Goal: Task Accomplishment & Management: Complete application form

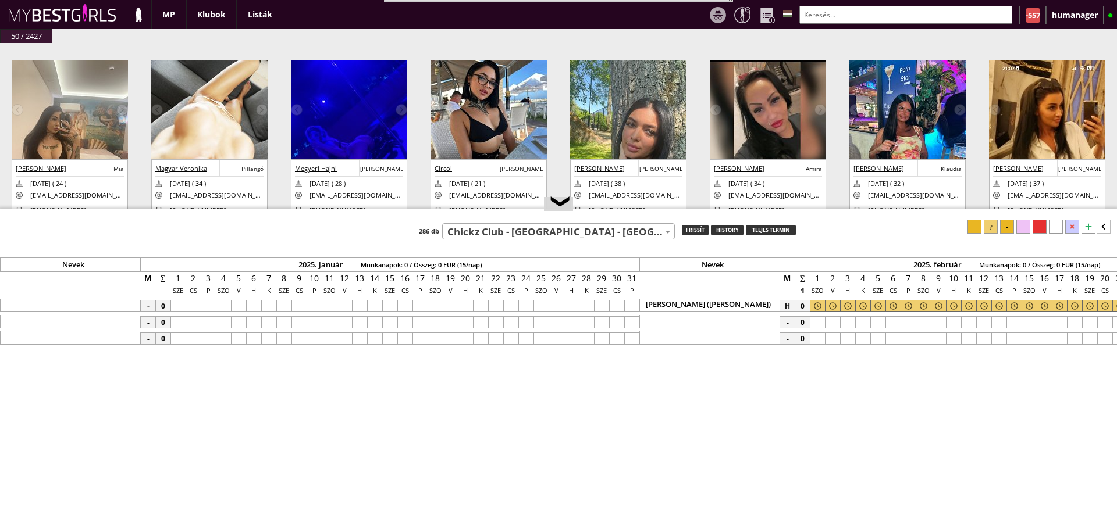
select select "757"
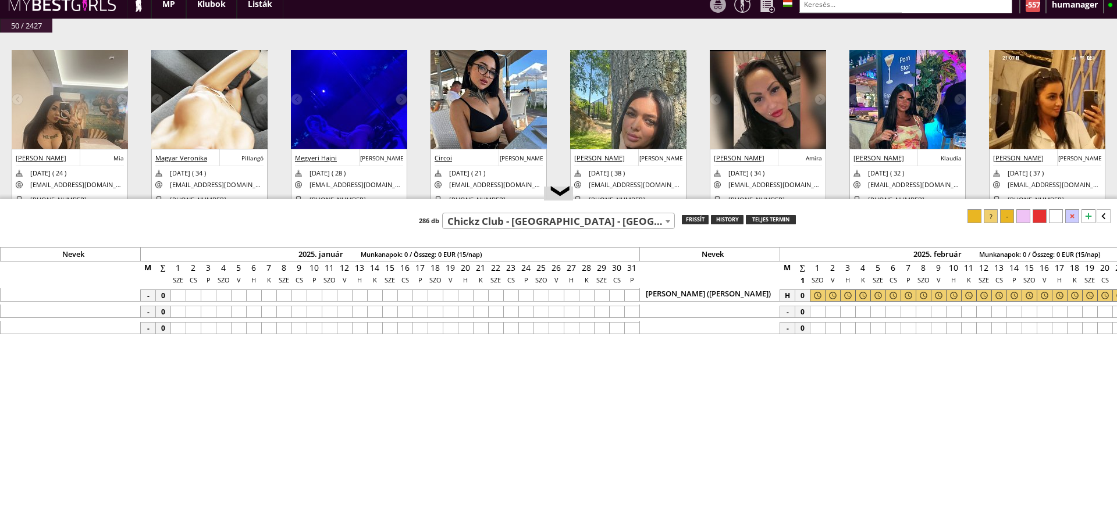
scroll to position [32, 0]
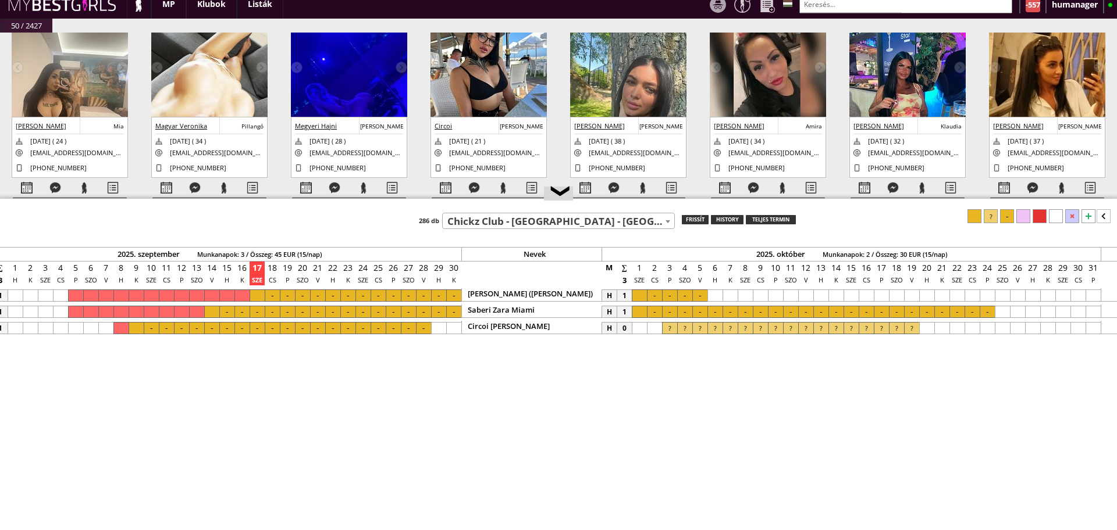
click at [823, 3] on input "text" at bounding box center [905, 4] width 213 height 18
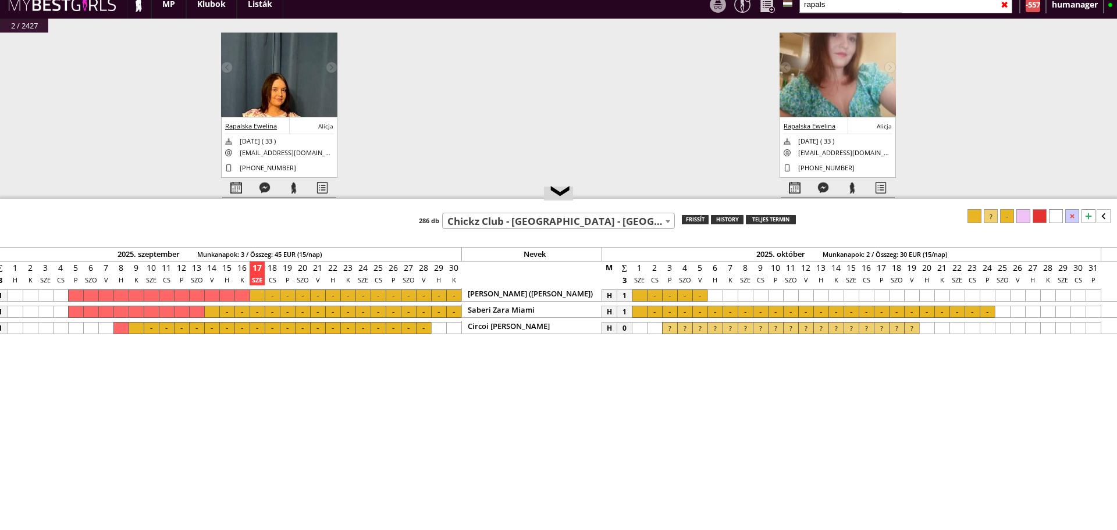
type input "rapals"
click at [797, 187] on div at bounding box center [795, 188] width 28 height 20
select select "0"
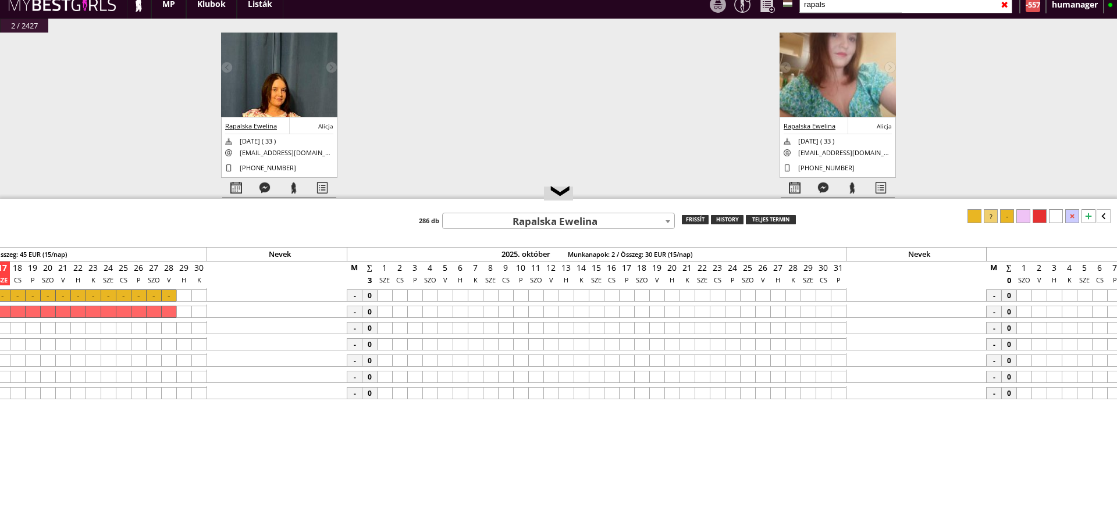
scroll to position [0, 5457]
click at [787, 183] on div at bounding box center [795, 188] width 28 height 20
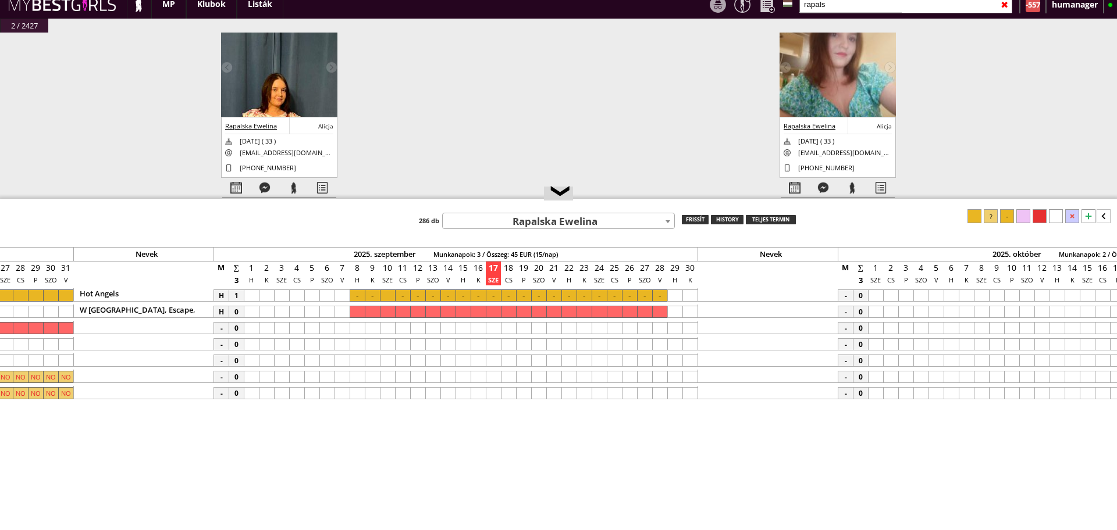
scroll to position [0, 4900]
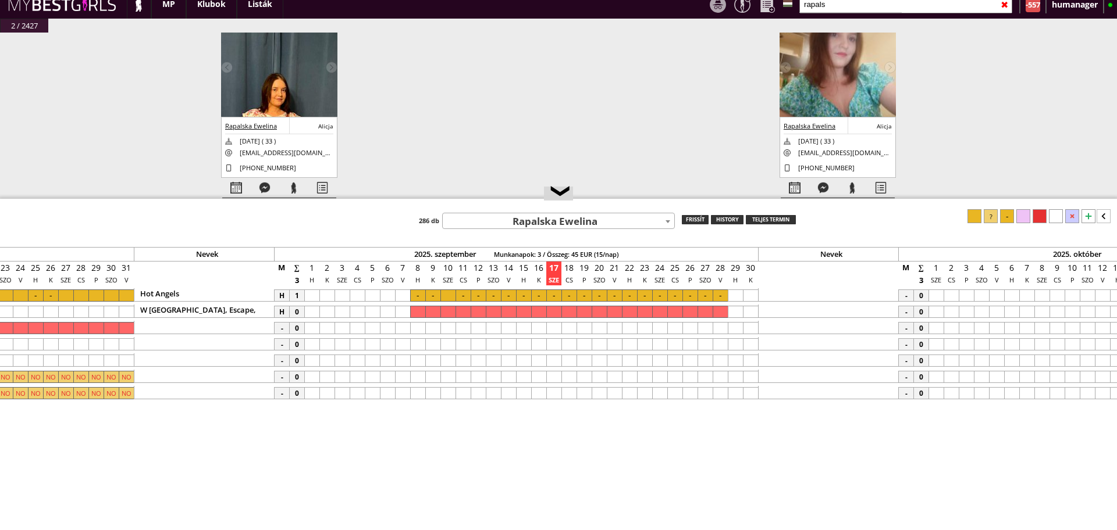
click at [598, 231] on div "Nevek 2025. január Munkanapok: 0 / Összeg: 0 EUR (15/nap) Nevek 2025. február M…" at bounding box center [558, 369] width 1117 height 321
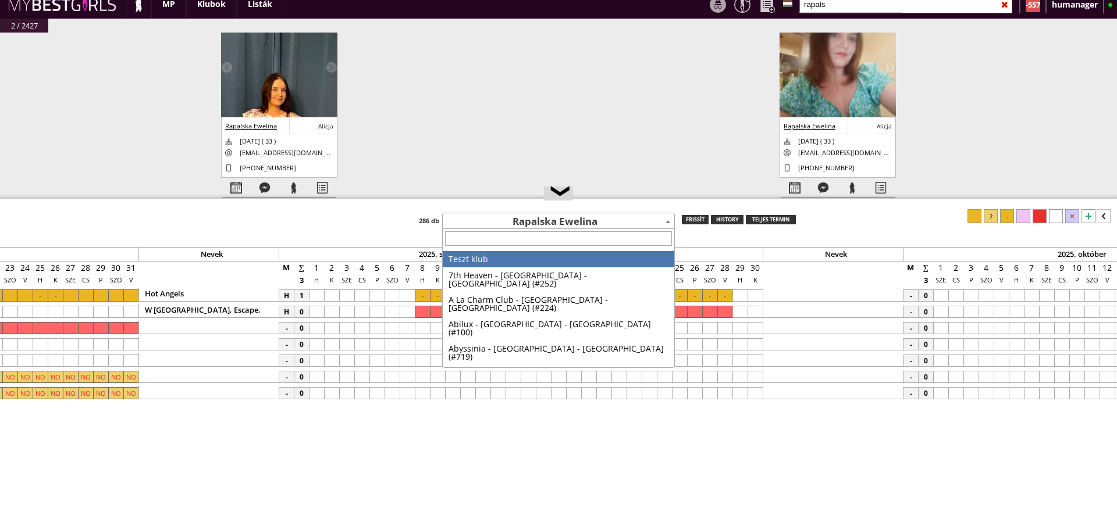
click at [587, 227] on span "Rapalska Ewelina" at bounding box center [558, 221] width 231 height 16
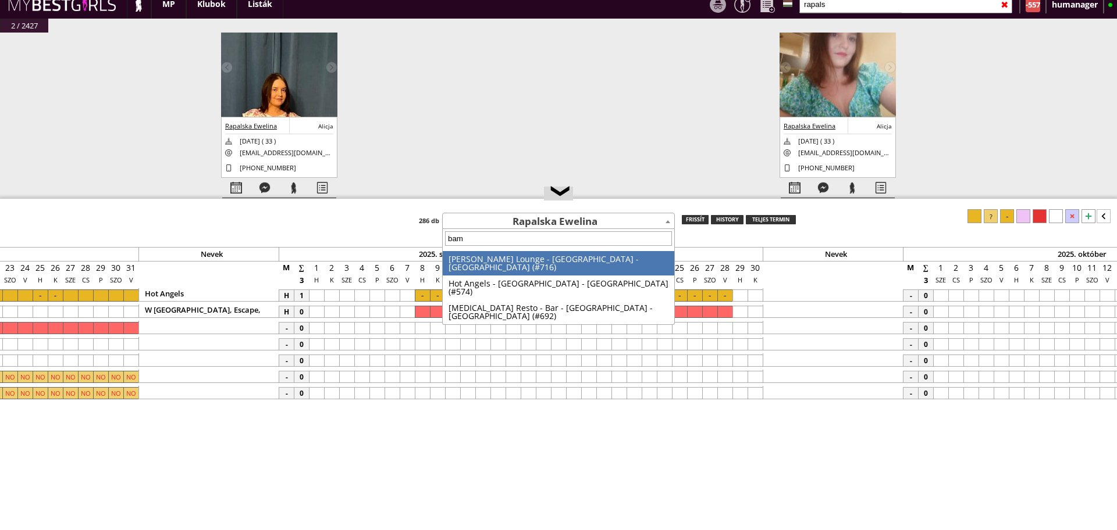
type input "bamb"
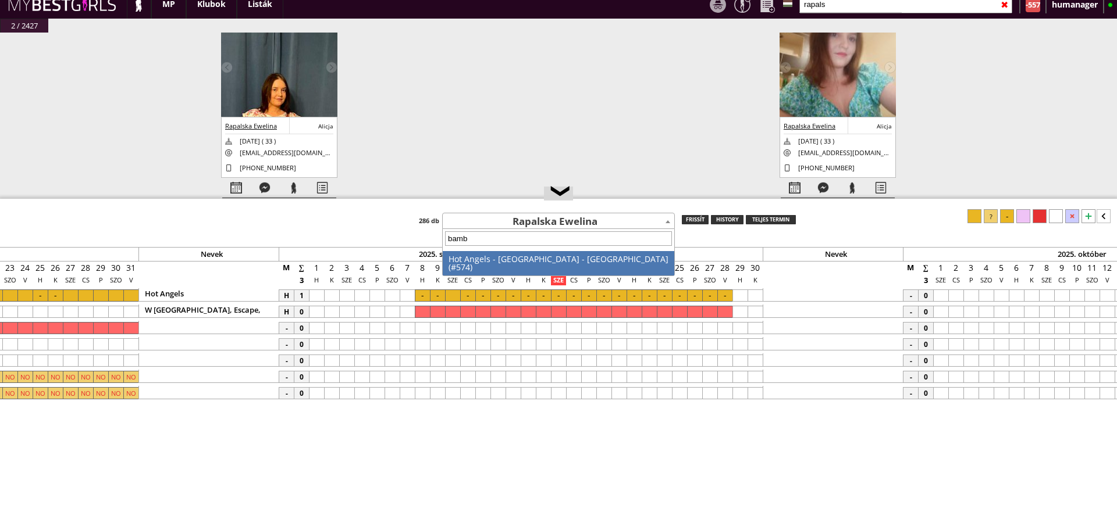
select select "574"
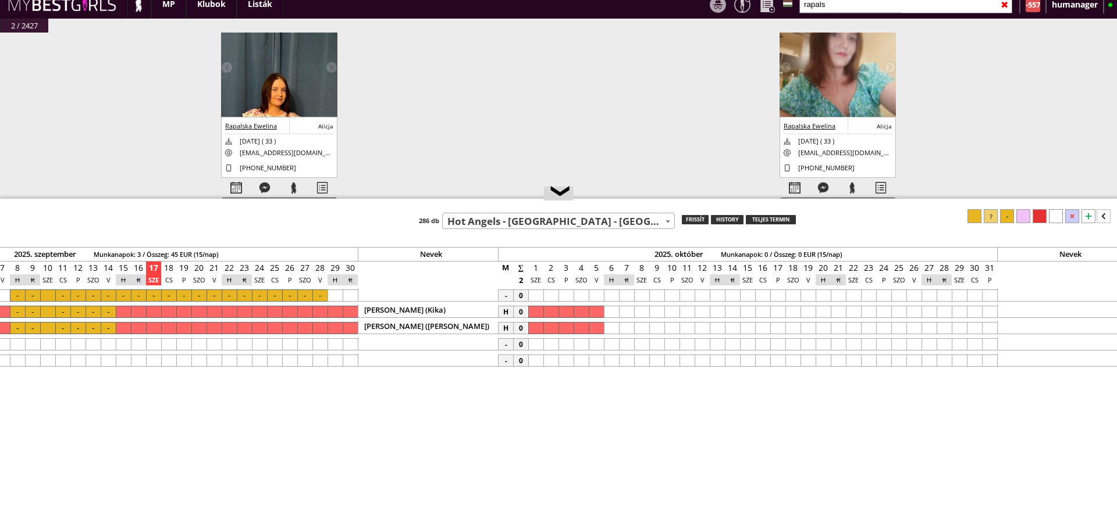
scroll to position [0, 5343]
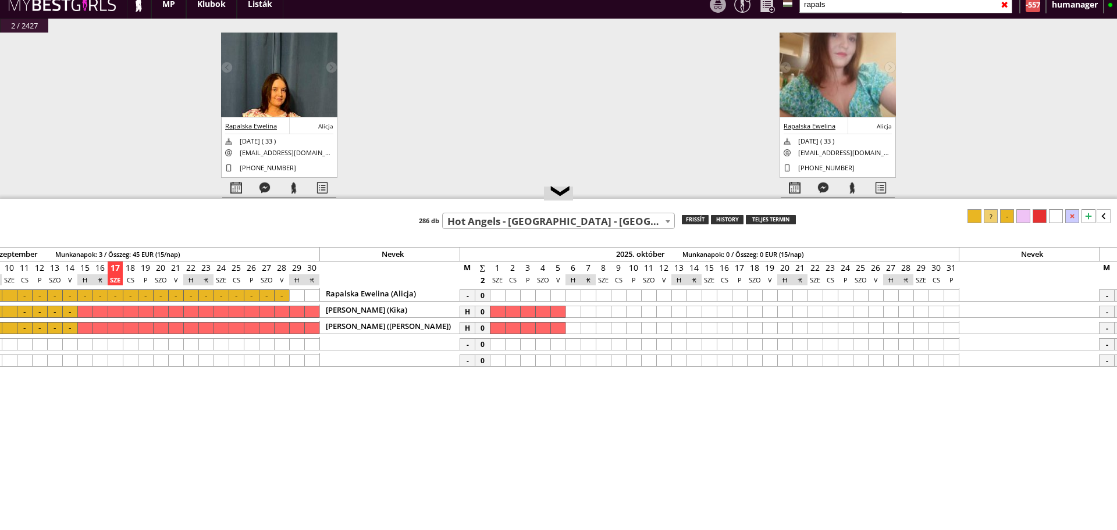
click at [930, 295] on div at bounding box center [935, 296] width 15 height 12
click at [946, 295] on div at bounding box center [950, 296] width 15 height 12
click at [986, 213] on div at bounding box center [991, 216] width 14 height 14
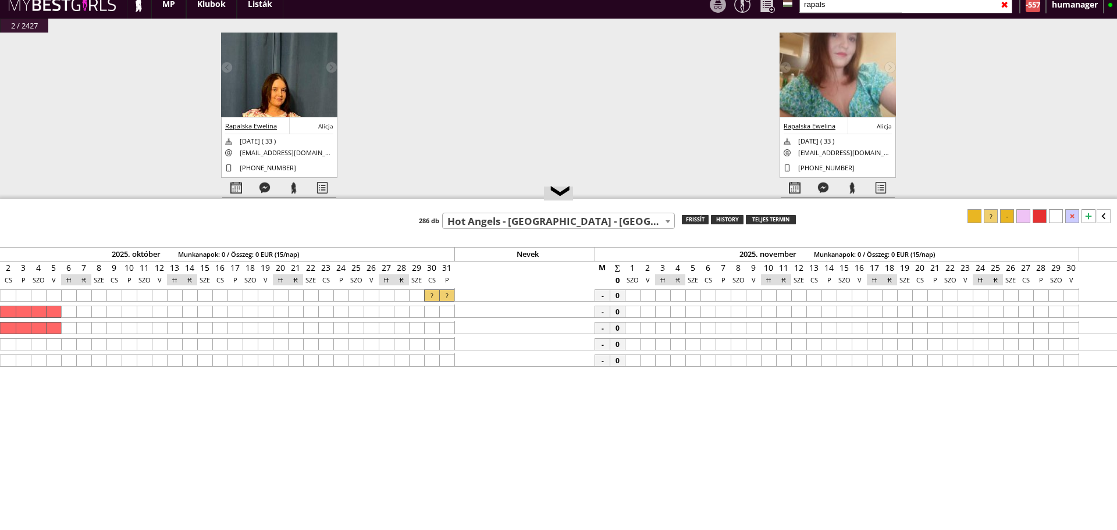
scroll to position [0, 5916]
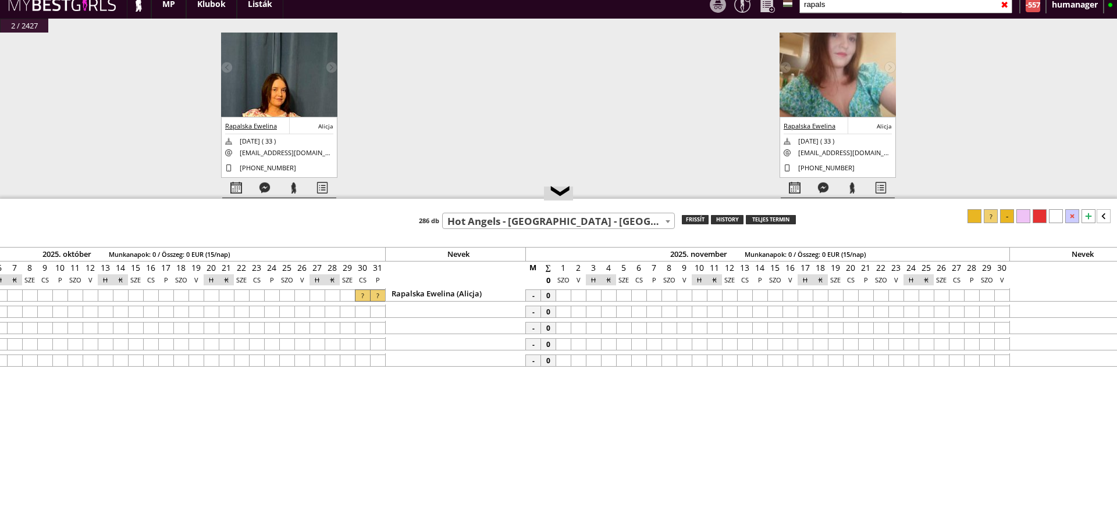
click at [897, 295] on div at bounding box center [895, 296] width 15 height 12
click at [562, 296] on div at bounding box center [562, 296] width 15 height 12
click at [989, 220] on div at bounding box center [991, 216] width 14 height 14
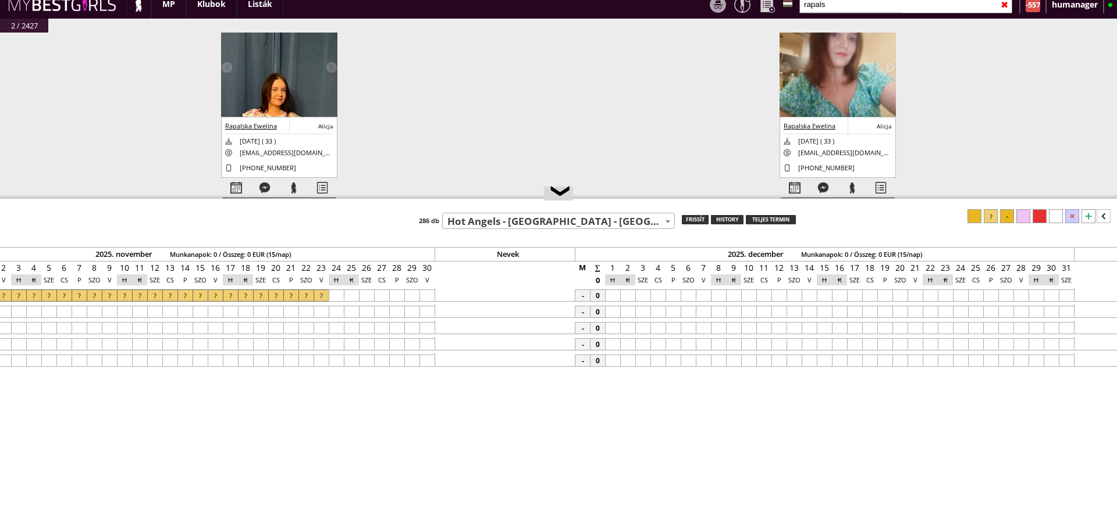
scroll to position [0, 6545]
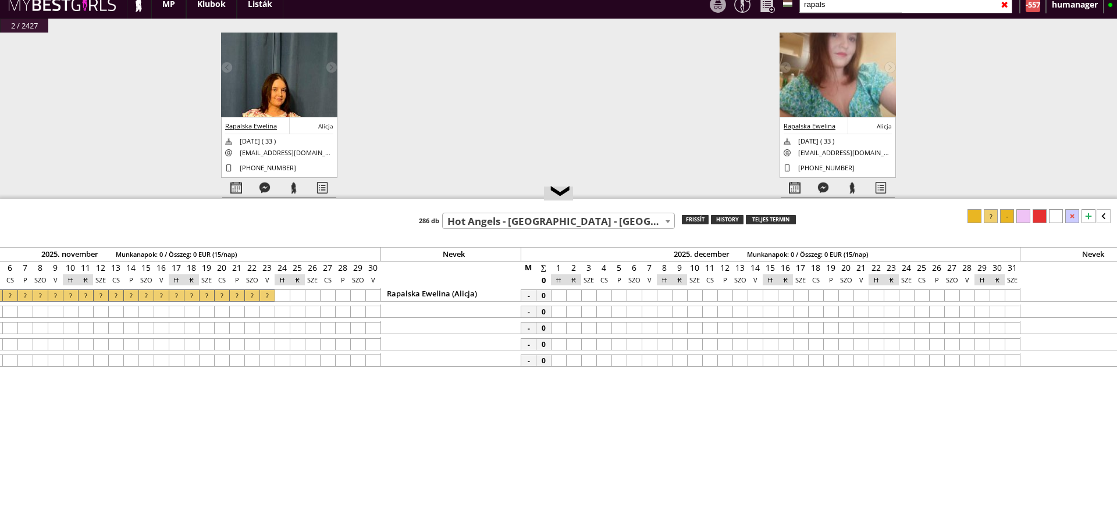
click at [599, 295] on div at bounding box center [603, 296] width 15 height 12
click at [856, 295] on div at bounding box center [860, 296] width 15 height 12
click at [987, 222] on div at bounding box center [991, 216] width 14 height 14
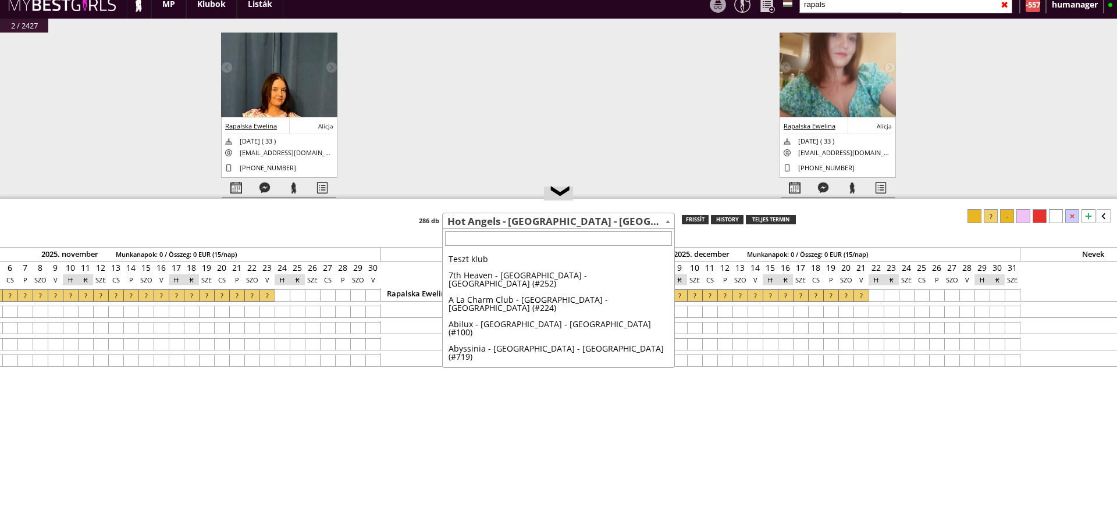
click at [507, 226] on span "Hot Angels - [GEOGRAPHIC_DATA] - [GEOGRAPHIC_DATA] (#574)" at bounding box center [558, 221] width 231 height 16
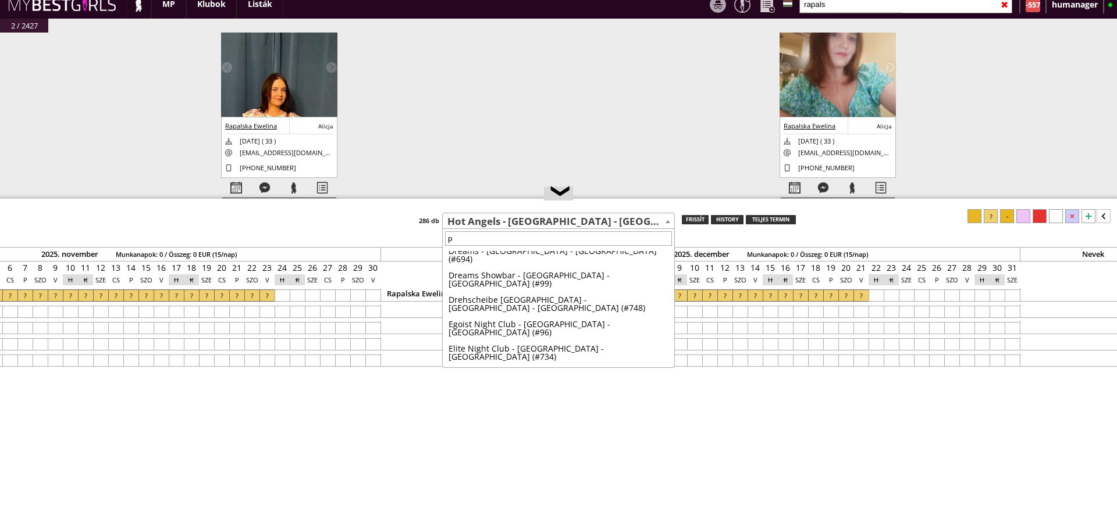
scroll to position [0, 0]
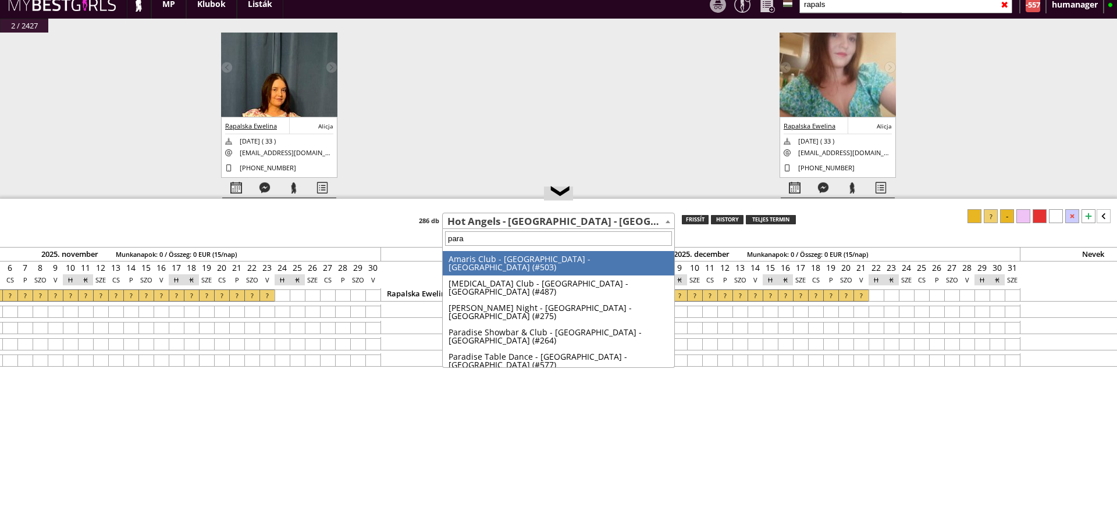
type input "parad"
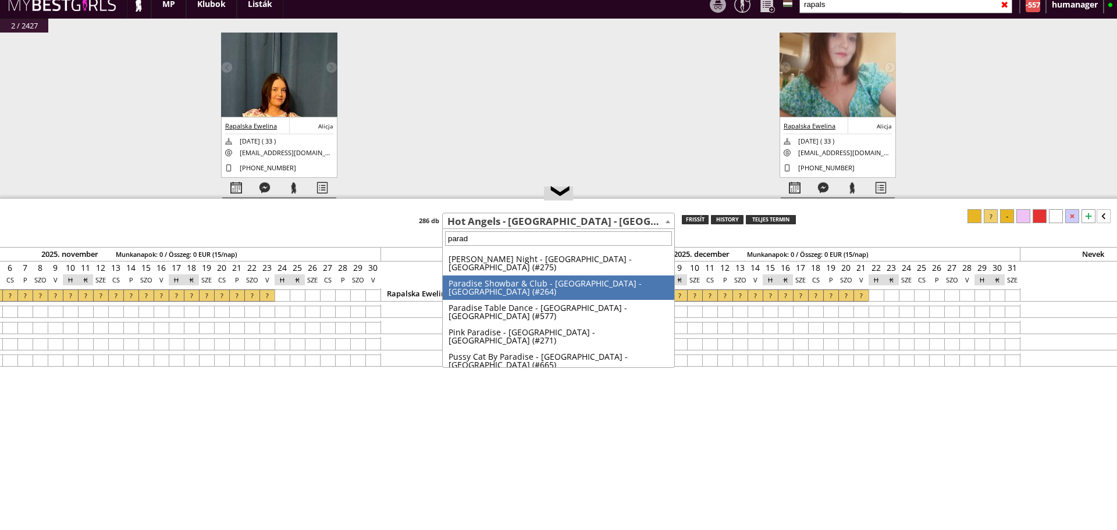
select select "577"
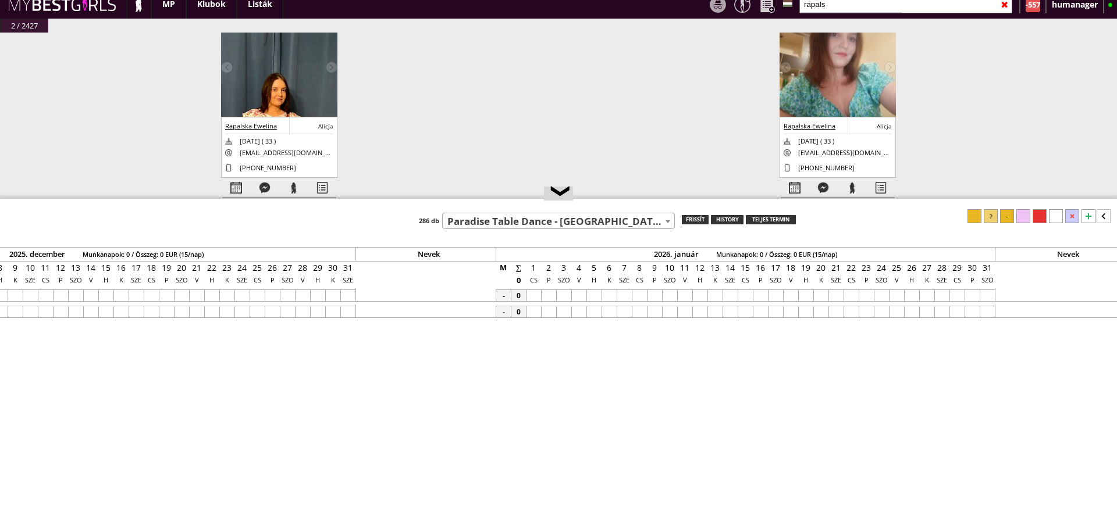
scroll to position [0, 7231]
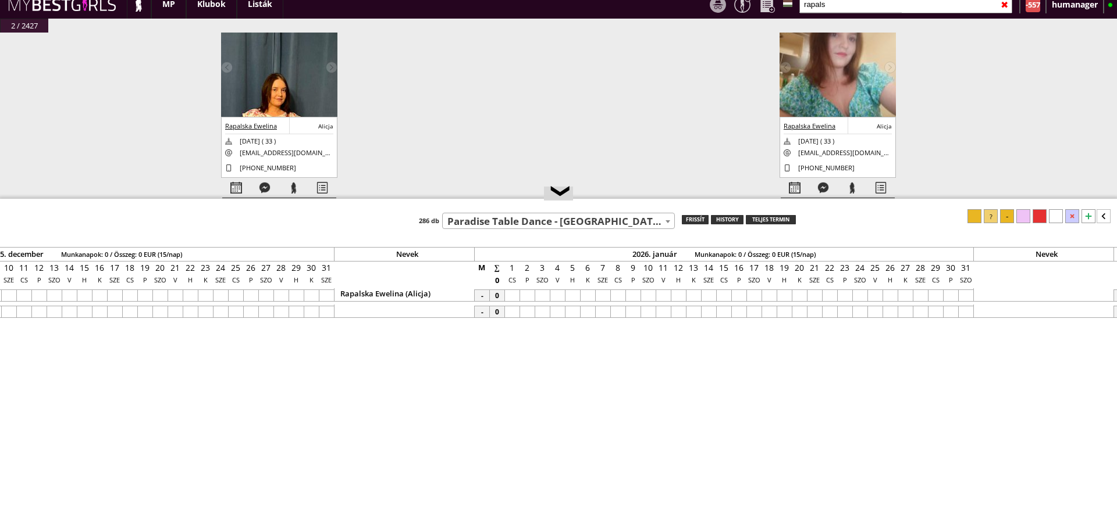
click at [586, 291] on div at bounding box center [587, 296] width 15 height 12
click at [863, 295] on div at bounding box center [859, 296] width 15 height 12
click at [996, 216] on div at bounding box center [991, 216] width 14 height 14
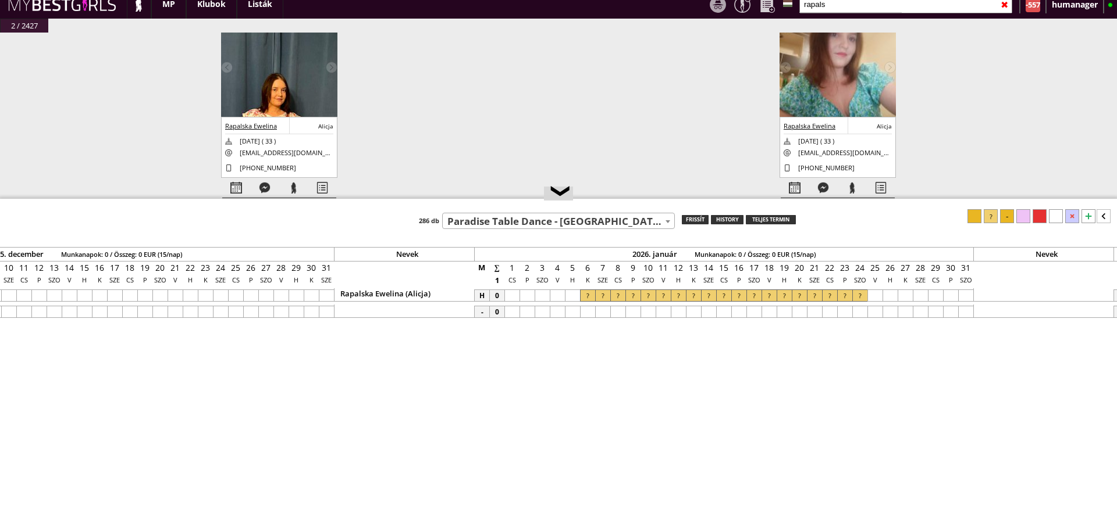
click at [821, 11] on input "rapals" at bounding box center [905, 4] width 213 height 18
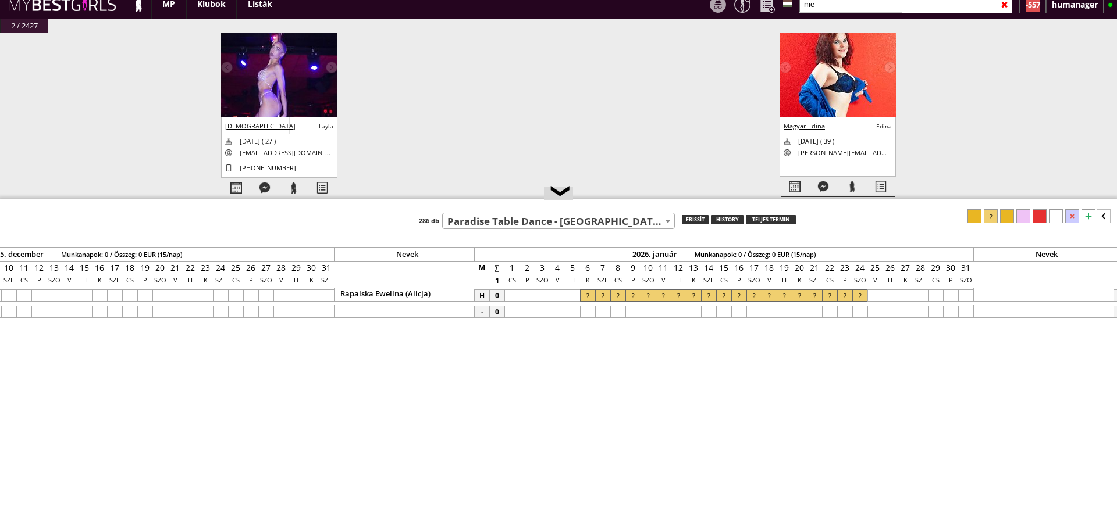
type input "m"
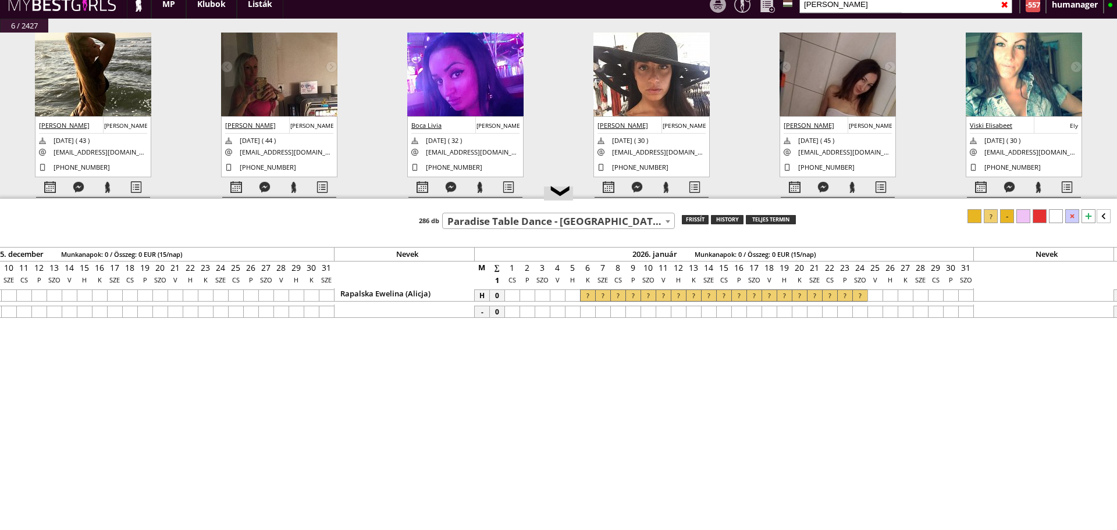
scroll to position [34, 0]
click at [817, 5] on input "elisa" at bounding box center [905, 4] width 213 height 18
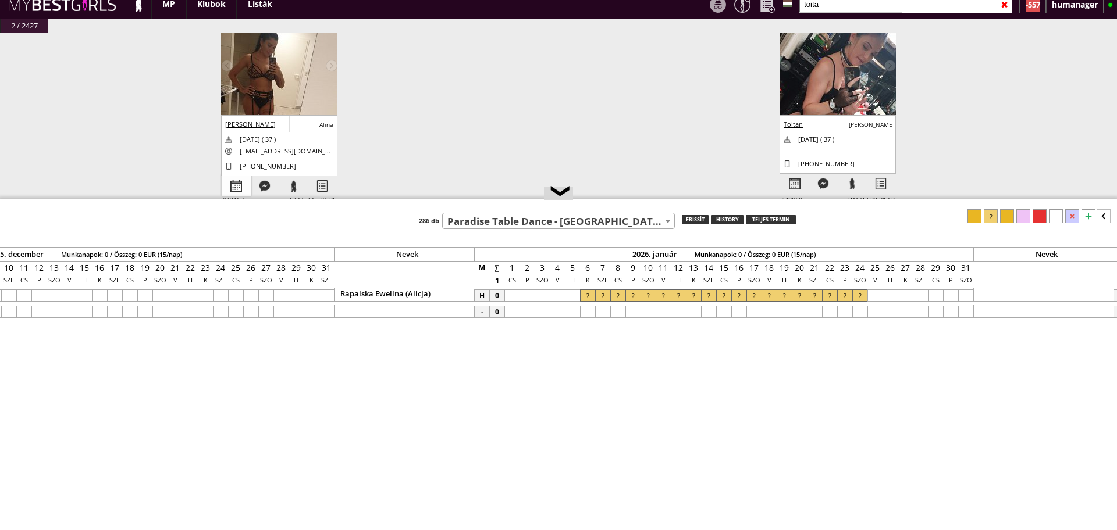
type input "toita"
click at [233, 184] on div at bounding box center [236, 186] width 28 height 20
select select "0"
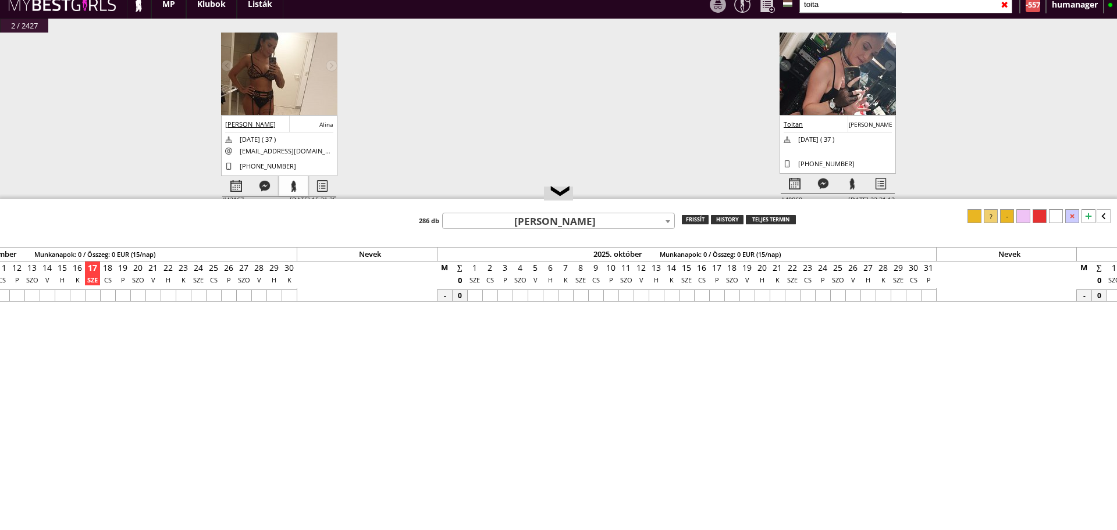
click at [297, 188] on div at bounding box center [293, 186] width 28 height 20
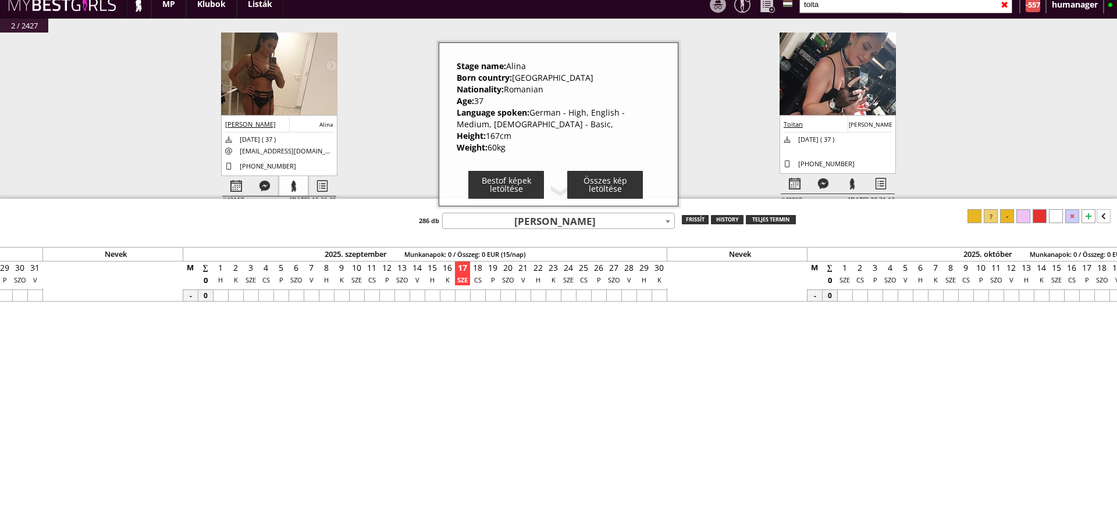
scroll to position [0, 4900]
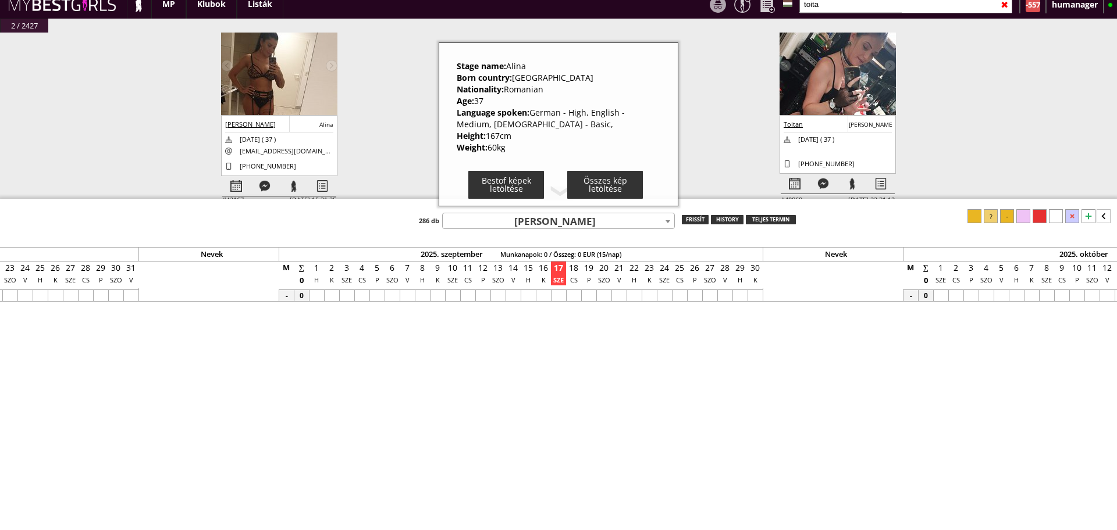
drag, startPoint x: 453, startPoint y: 66, endPoint x: 523, endPoint y: 145, distance: 105.9
click at [523, 145] on div "Stage name: Alina Born country: Romania Nationality: Romanian Age: 37 Language …" at bounding box center [559, 124] width 240 height 164
copy div "Stage name: Alina Born country: Romania Nationality: Romanian Age: 37 Language …"
click at [401, 111] on div "#42452 2025-09-17 15:54:39 Csorba Gloria Edit Mia 2001-01-23 ( 24 ) goldencat83…" at bounding box center [558, 122] width 1117 height 179
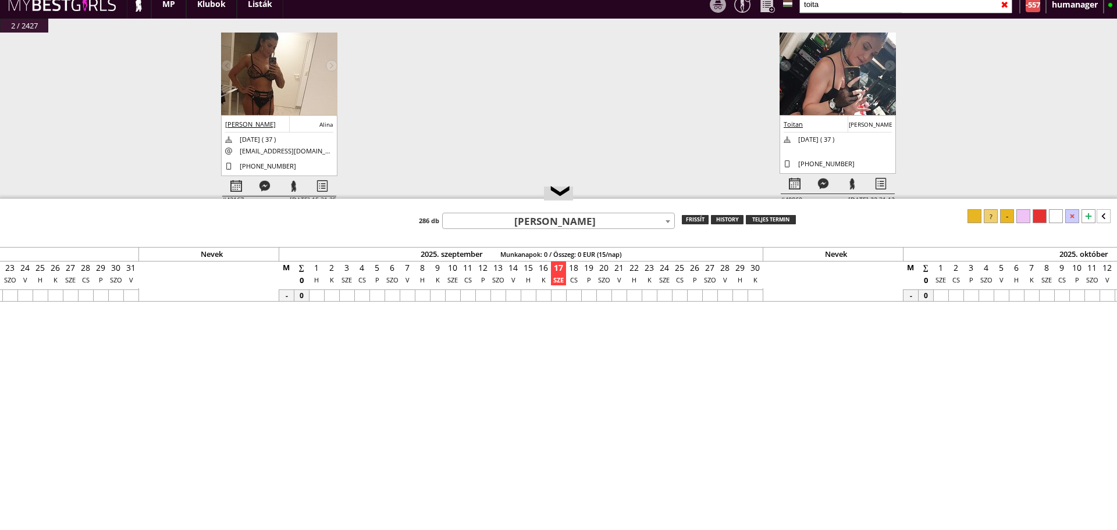
click at [261, 98] on img at bounding box center [279, 119] width 116 height 207
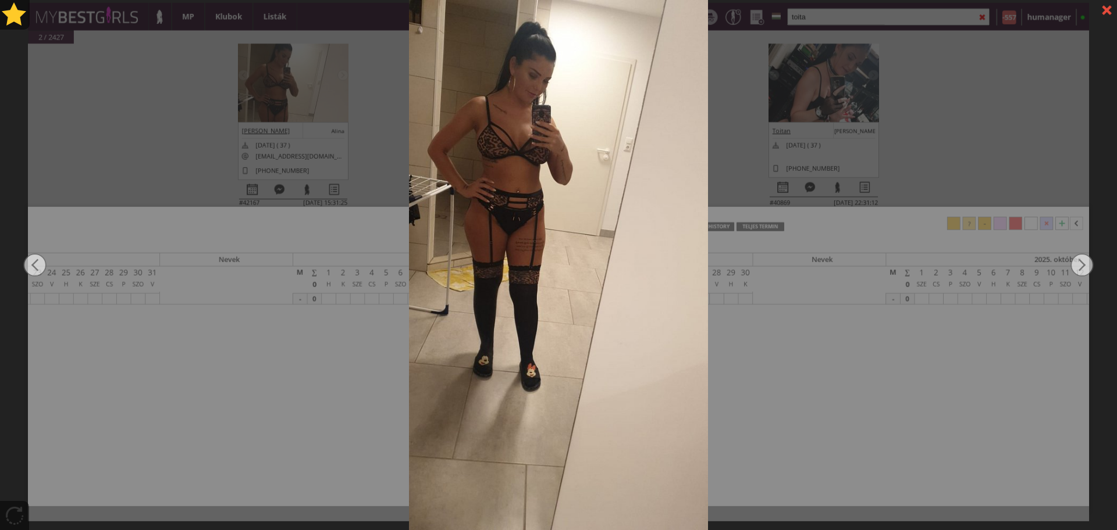
click at [177, 108] on div at bounding box center [558, 265] width 1117 height 530
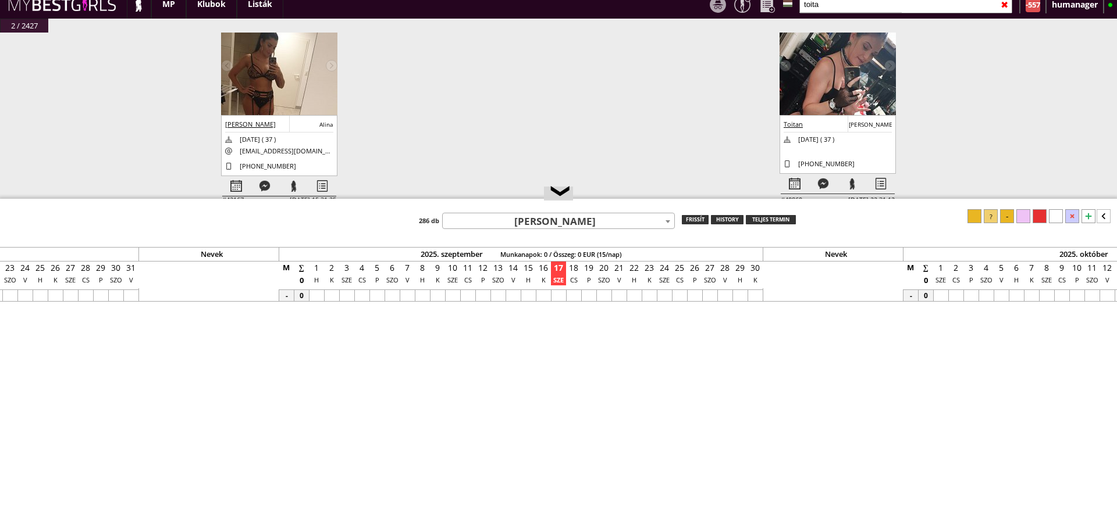
scroll to position [70, 0]
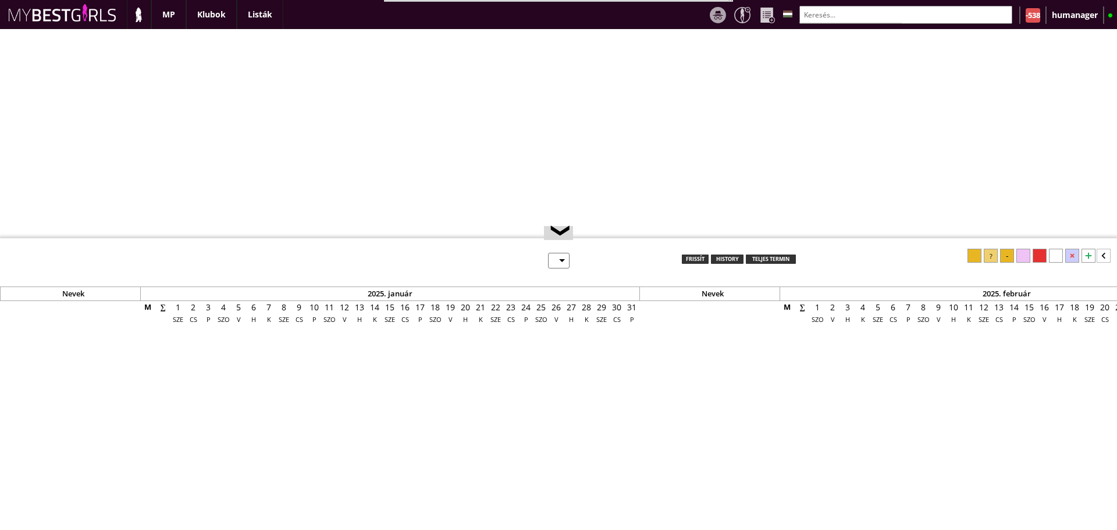
select select "0"
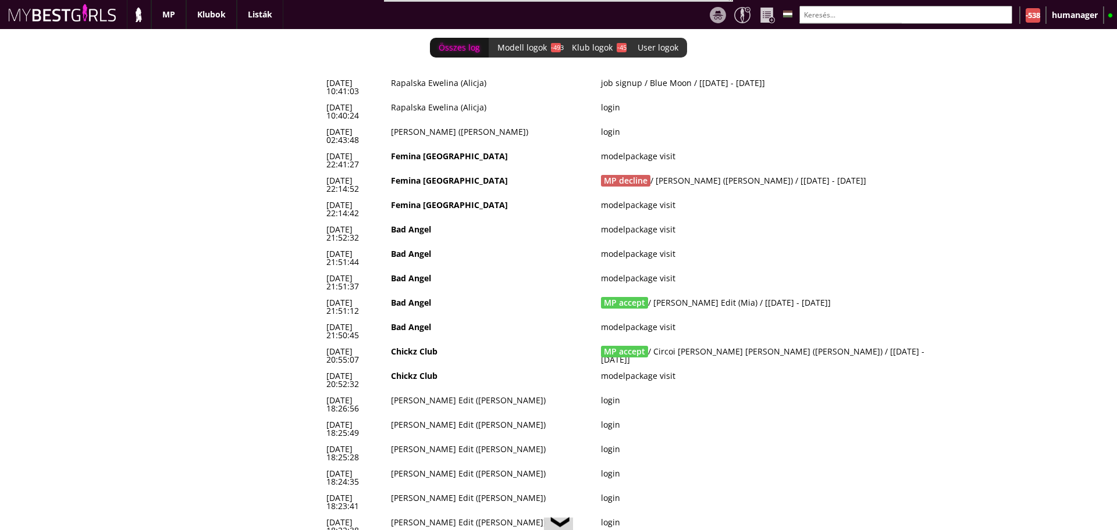
scroll to position [0, 4915]
drag, startPoint x: 918, startPoint y: 266, endPoint x: 323, endPoint y: 265, distance: 595.6
click at [323, 344] on tr "2025-09-17 20:55:07 Chickz Club MP accept / Circoi Annamaria Magdalena (Annamar…" at bounding box center [636, 356] width 628 height 24
copy tr "2025-09-17 20:55:07 Chickz Club MP accept / Circoi Annamaria Magdalena (Annamar…"
click at [554, 270] on td "Bad Angel" at bounding box center [492, 282] width 210 height 24
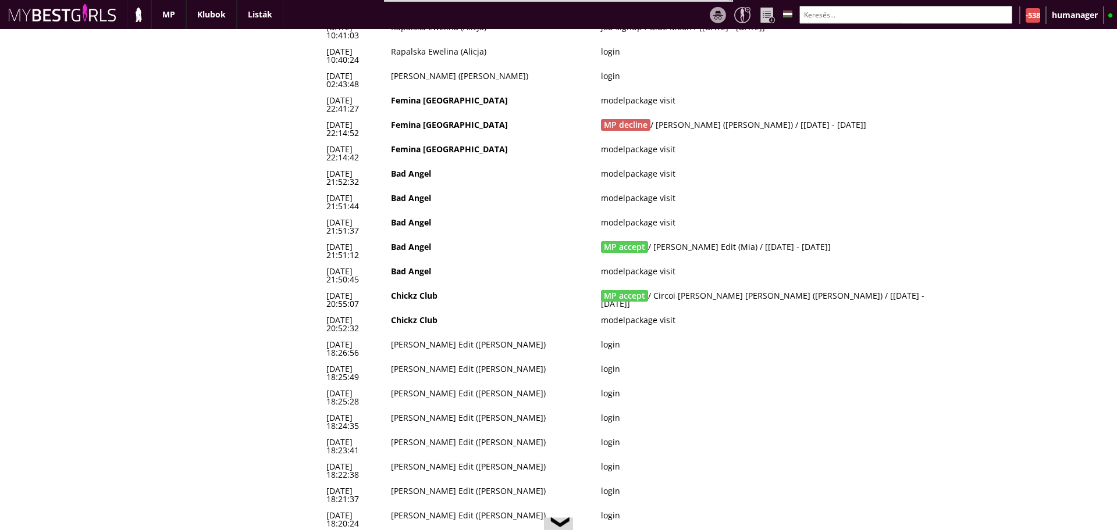
scroll to position [0, 0]
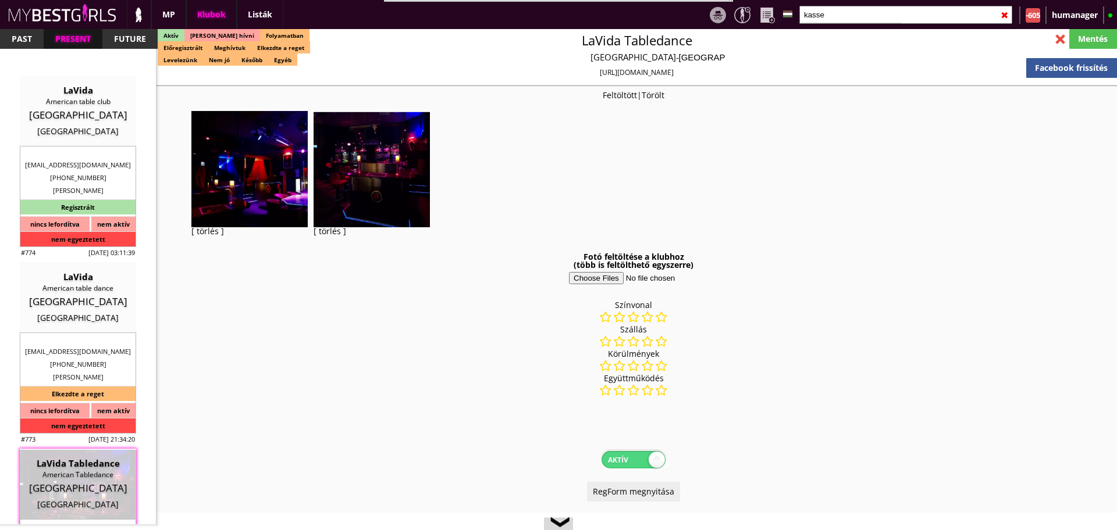
select select "reg"
select select "months"
select select "0"
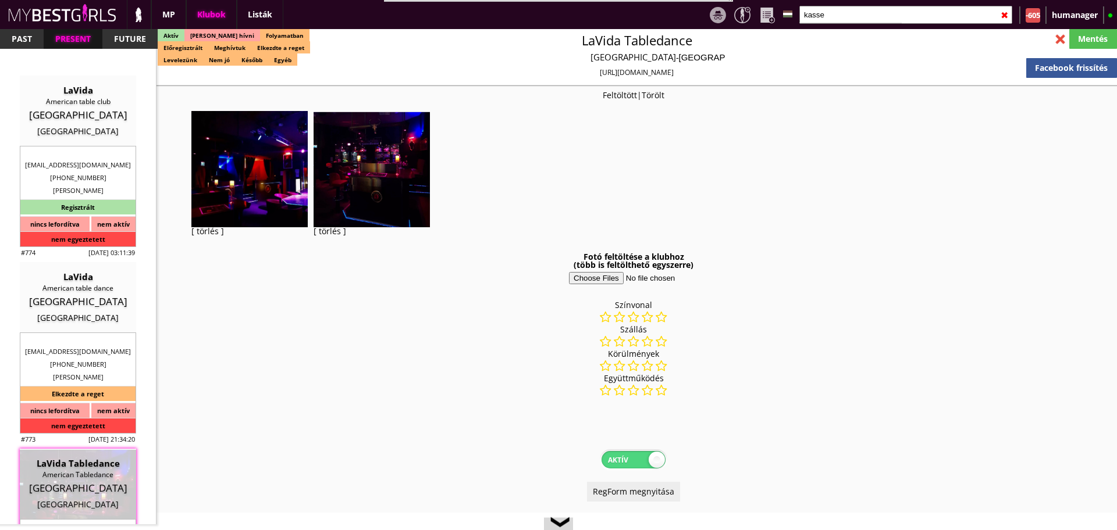
select select "last day"
click at [859, 15] on input "kasse" at bounding box center [905, 15] width 213 height 18
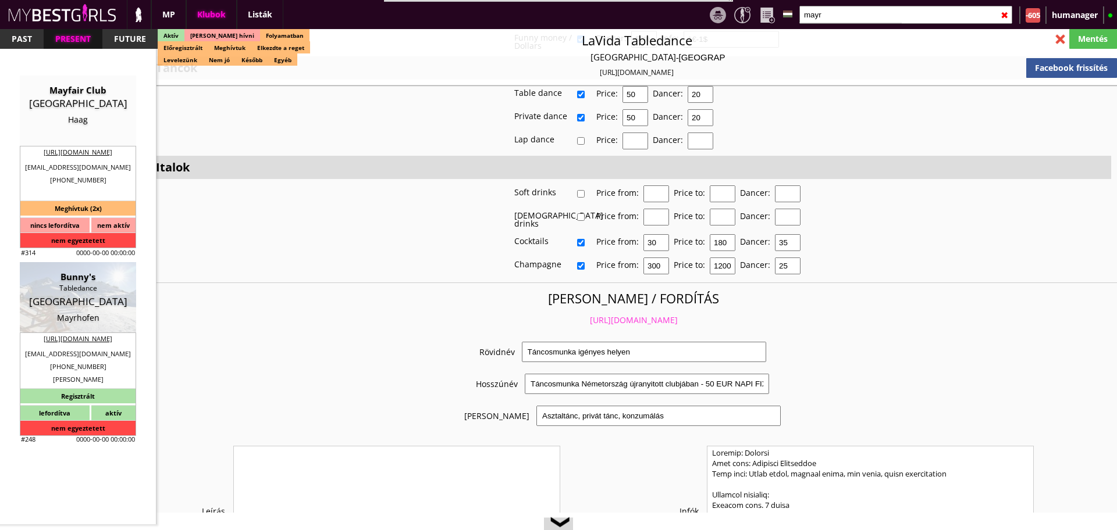
scroll to position [0, 0]
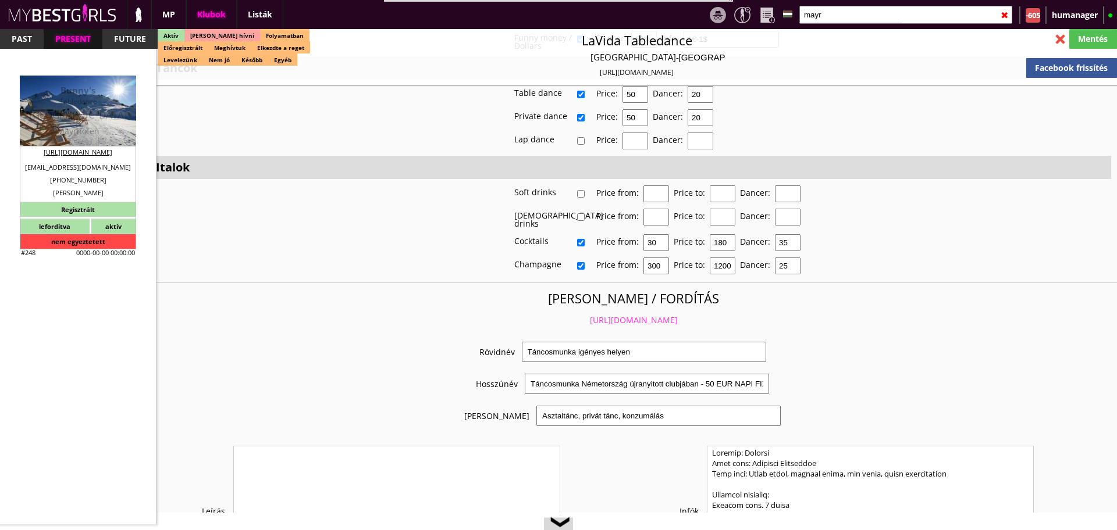
type input "mayr"
click at [80, 103] on div "Tabledance" at bounding box center [77, 102] width 99 height 12
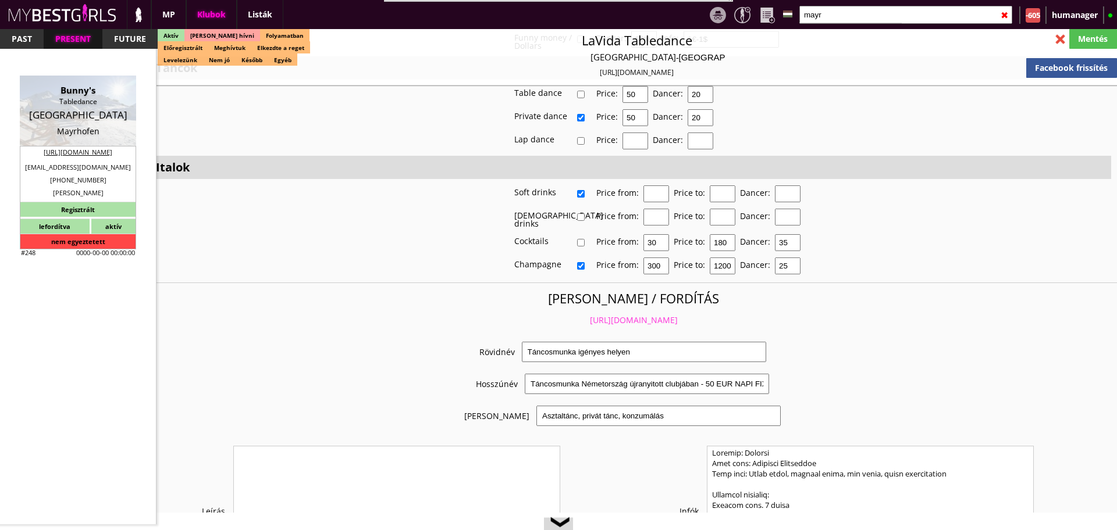
type input "Mayrhofen"
checkbox input "false"
type textarea "Eddig minden lány azt mondta, hogy nagyon rendesek és korrektek. 2023.01.03. Ro…"
type input "15.00"
type input "EUR"
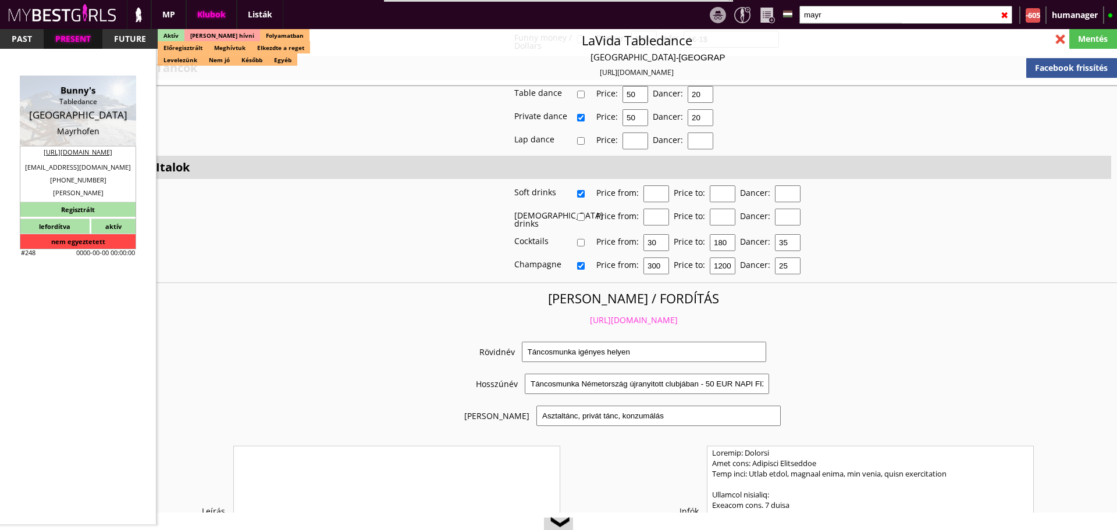
type input "Bunny's"
type input "Tabledance"
type input "6290"
type input "Scheuling Straße 371"
type input "43"
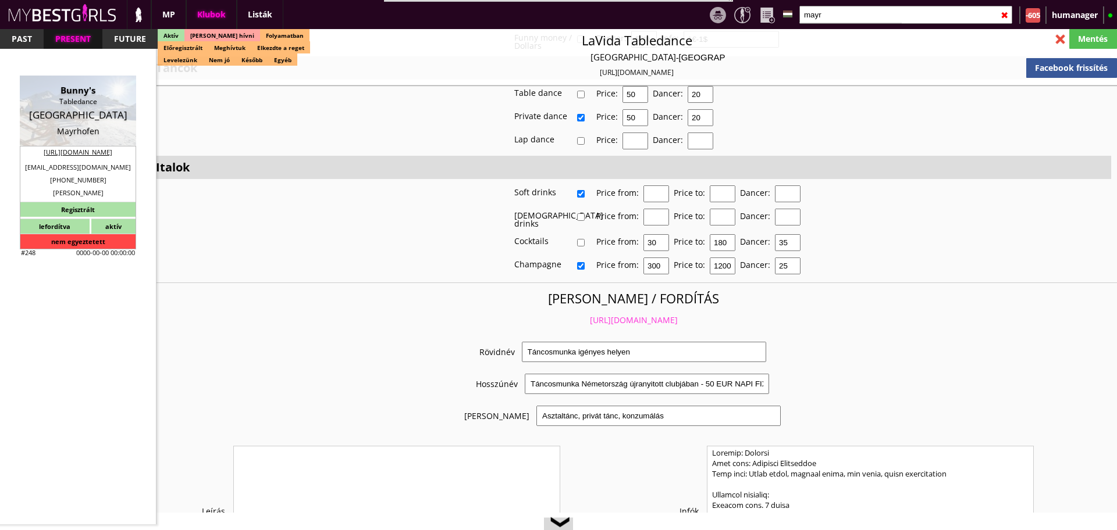
type input "6645234556"
type input "+436645234556"
type input "erguenturan@gmail.com"
type input "https://www.zillertalbunnys.at/"
type textarea "Tordai Elena-Olivia ATU64934799 6213 Pertisau Mondscheinweg 15/1"
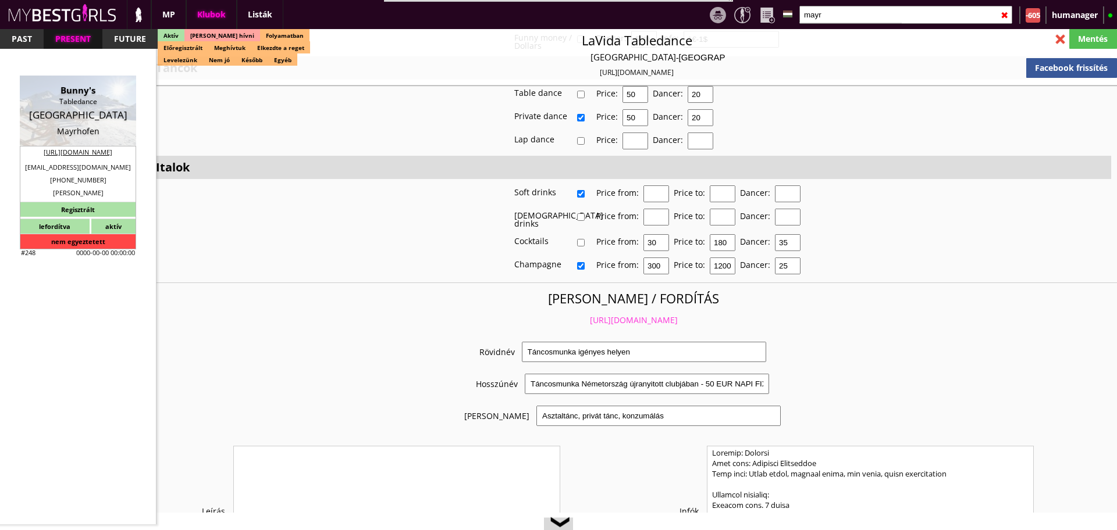
type input "Tordai Elena-Olivia"
type input "ATU64934799"
type input "6213"
type input "Pertisau"
type input "Mondscheinweg 15/1"
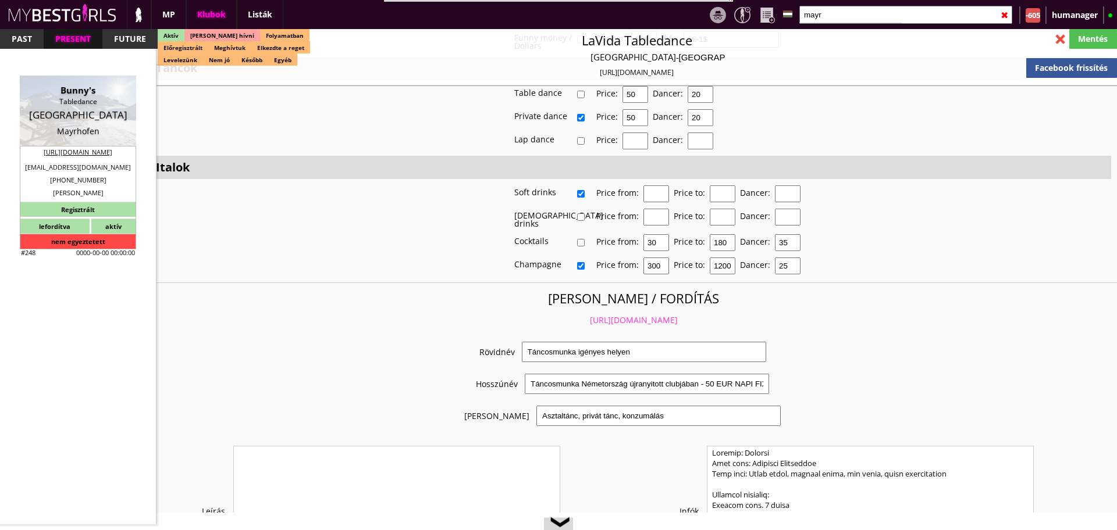
type input "Ricki"
type input "Turan"
type input "43"
type input "6645234556"
type input "erguenturan@gmail.com"
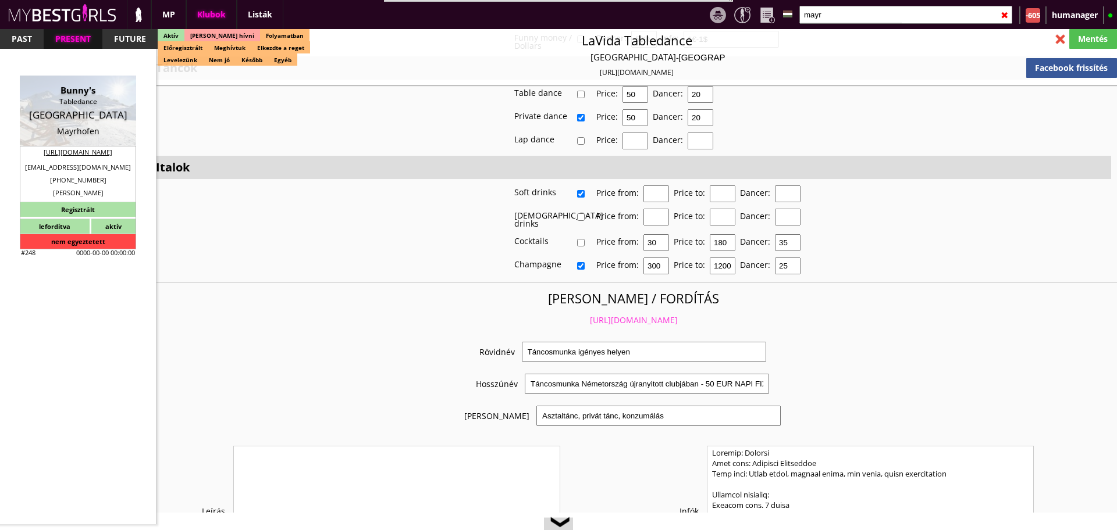
type input "Elena Olivia"
type input "Tordai"
type input "43"
type input "6645234556"
type input "erguenturan@gmail.com"
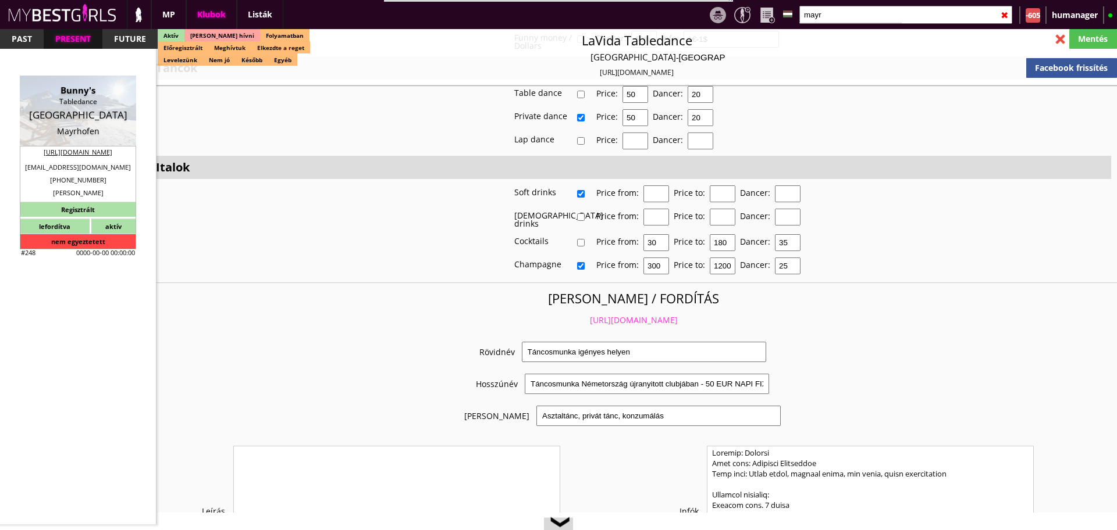
type textarea "erguenturan@gmail.com"
type input "10"
type input "3"
type input "2"
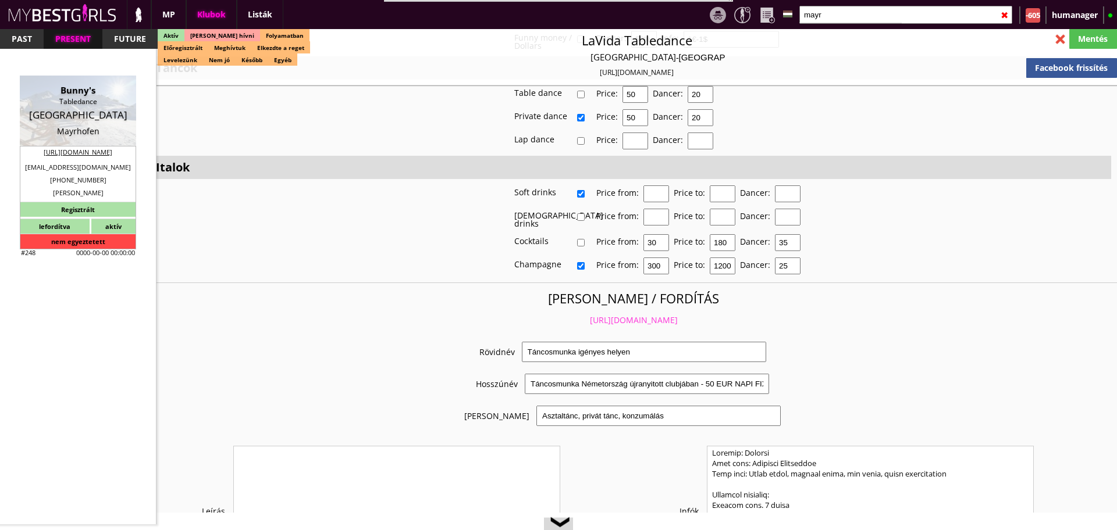
select select "weeks"
type input "10.00"
type input "4"
checkbox input "true"
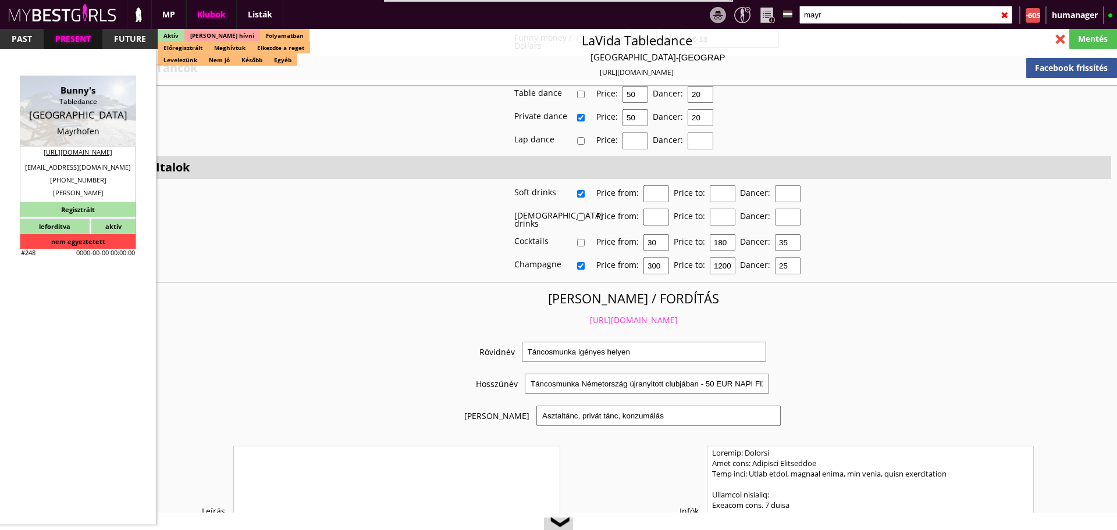
checkbox input "true"
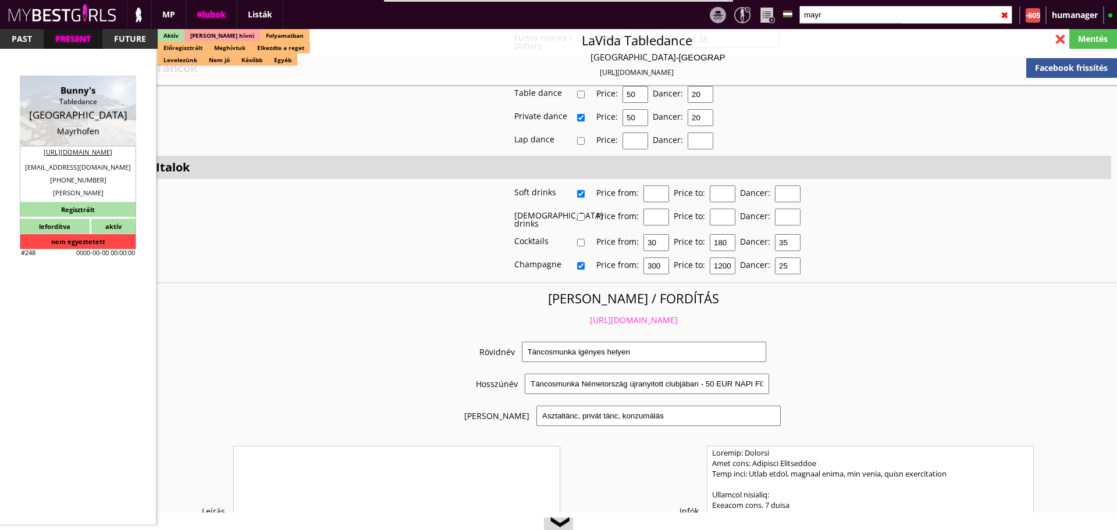
checkbox input "true"
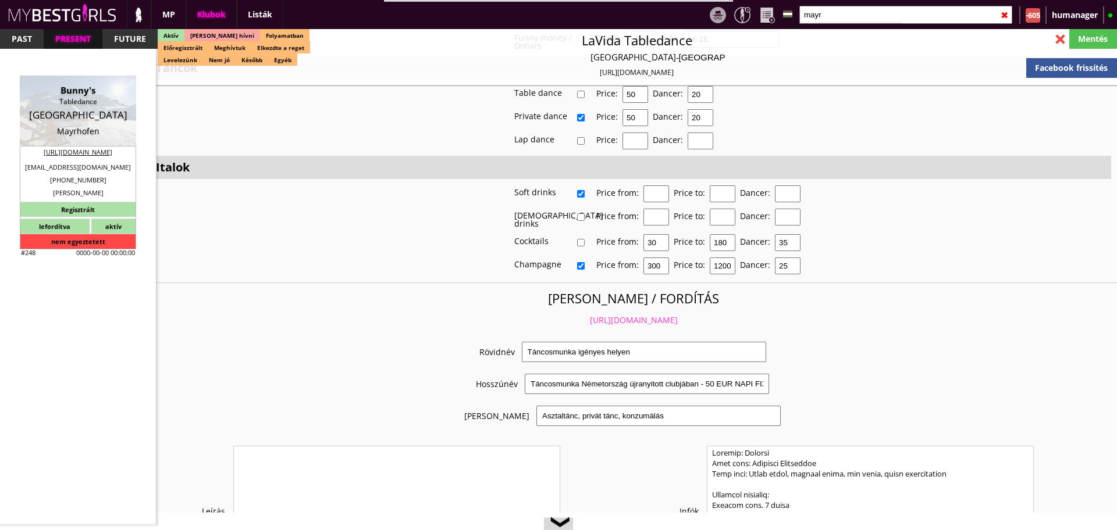
type input "6"
checkbox input "true"
type input "5"
type input "2"
type input "180"
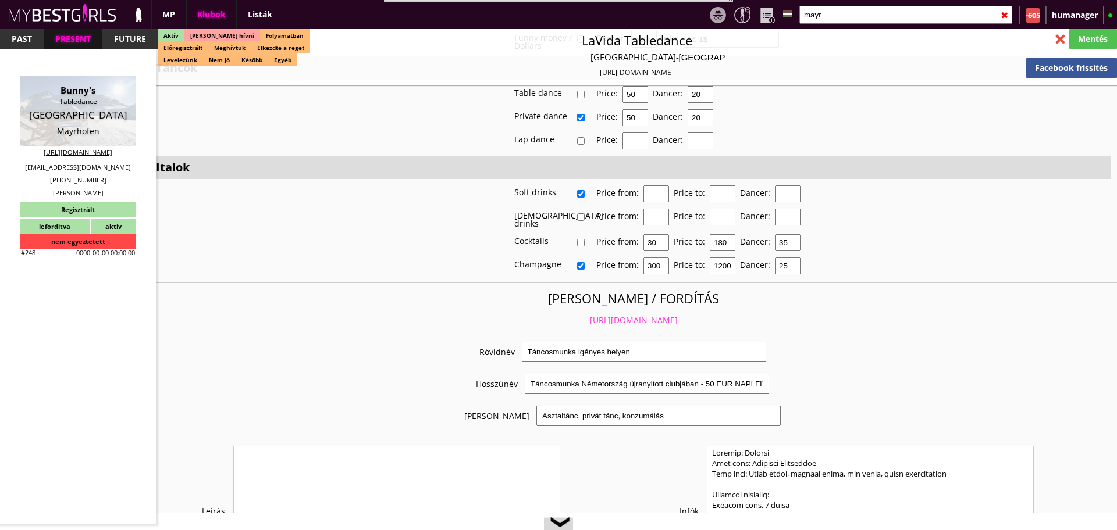
type input "30.00"
type input "0.00"
select select "daily"
checkbox input "true"
type input "100%"
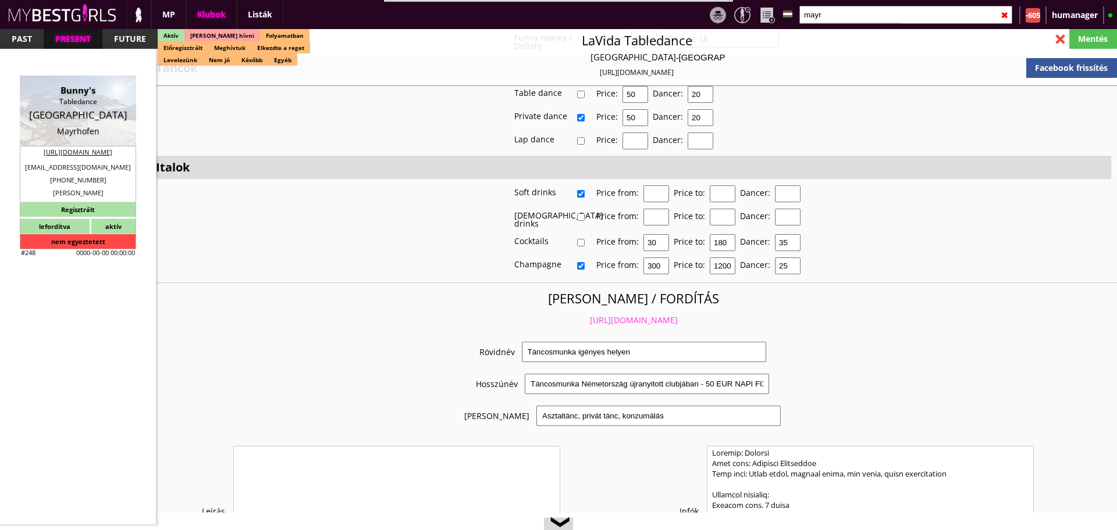
checkbox input "false"
checkbox input "true"
type input "50"
type input "25"
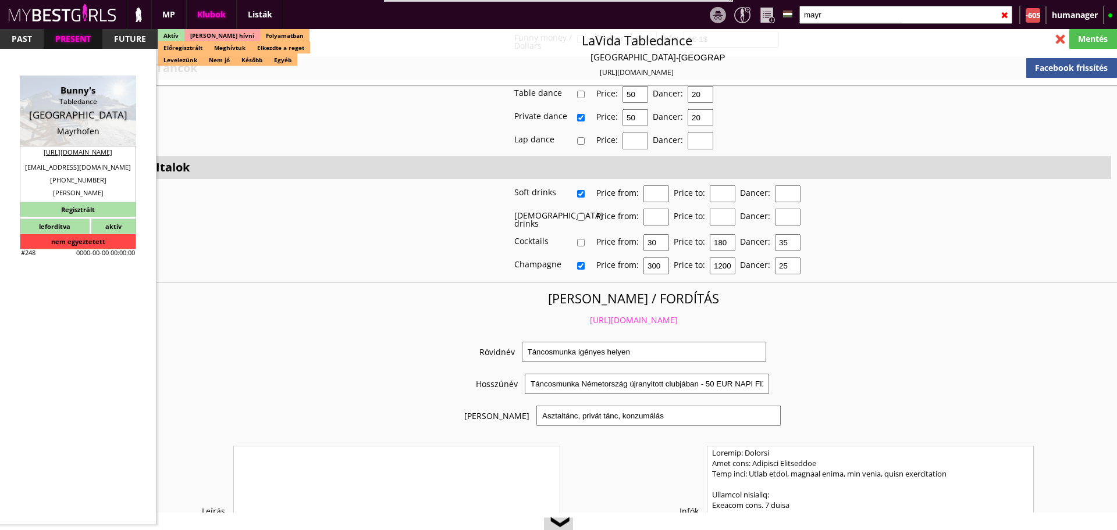
checkbox input "true"
type input "70"
type input "90"
type input "20"
checkbox input "false"
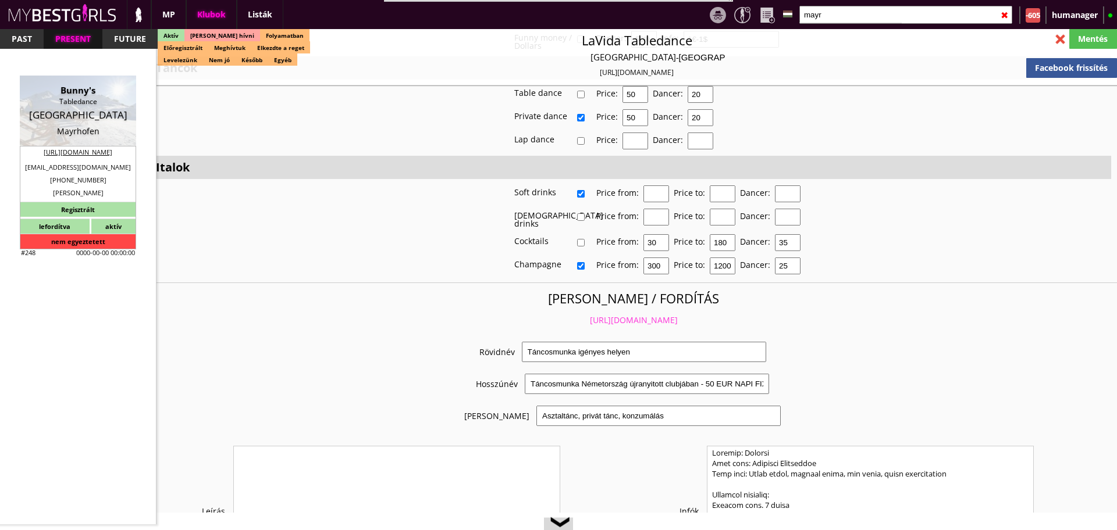
checkbox input "true"
type input "250"
type input "1200"
type input "20"
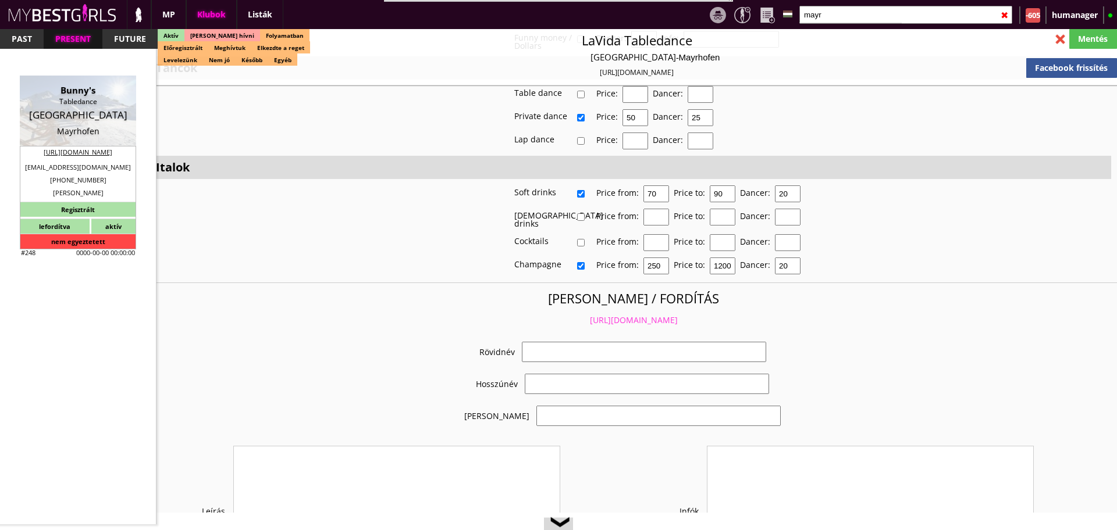
select select "erguenturan@gmail.com"
checkbox input "true"
type input "Táncosmunka Ausztriában"
type input "Táncosmunka az ausztriai síparadicsomban- 30 EUR napi fix"
type input "Stage dance, table dance, private dance, italkonzumálás"
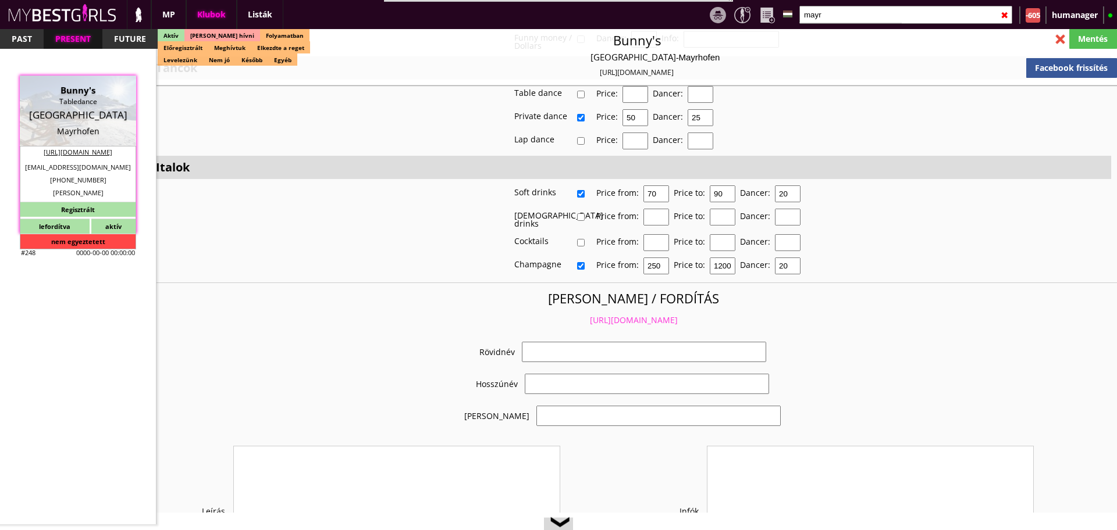
type textarea "Country: Austria Club type: Table dance Work type: Stage dance, table dance pri…"
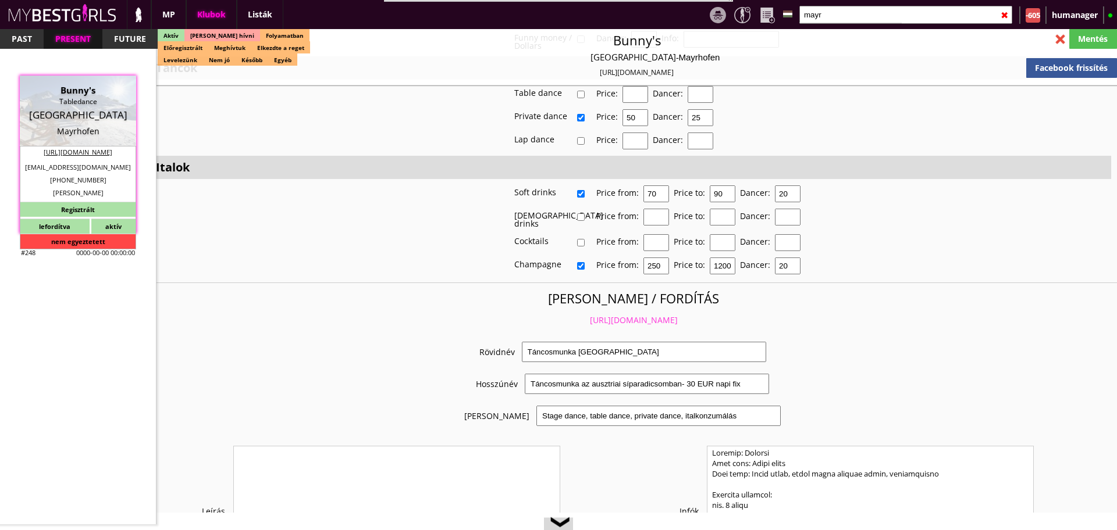
scroll to position [2148, 0]
click at [639, 315] on link "https://mybestgirls.com/tancosmunka-ausztriaban----------" at bounding box center [634, 320] width 88 height 11
click at [854, 9] on input "mayr" at bounding box center [905, 15] width 213 height 18
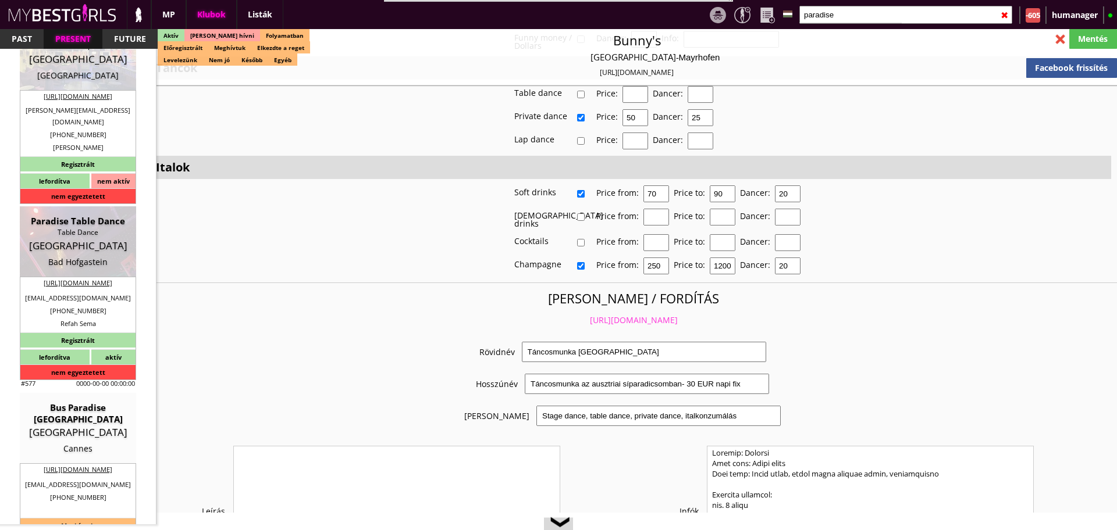
scroll to position [58, 0]
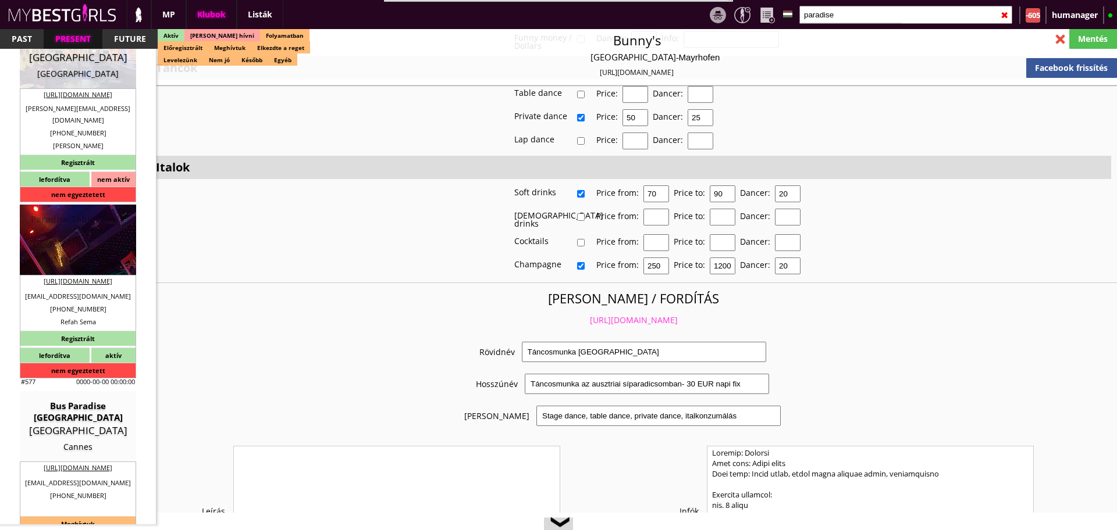
type input "paradise"
click at [82, 249] on div "Austria" at bounding box center [77, 244] width 99 height 12
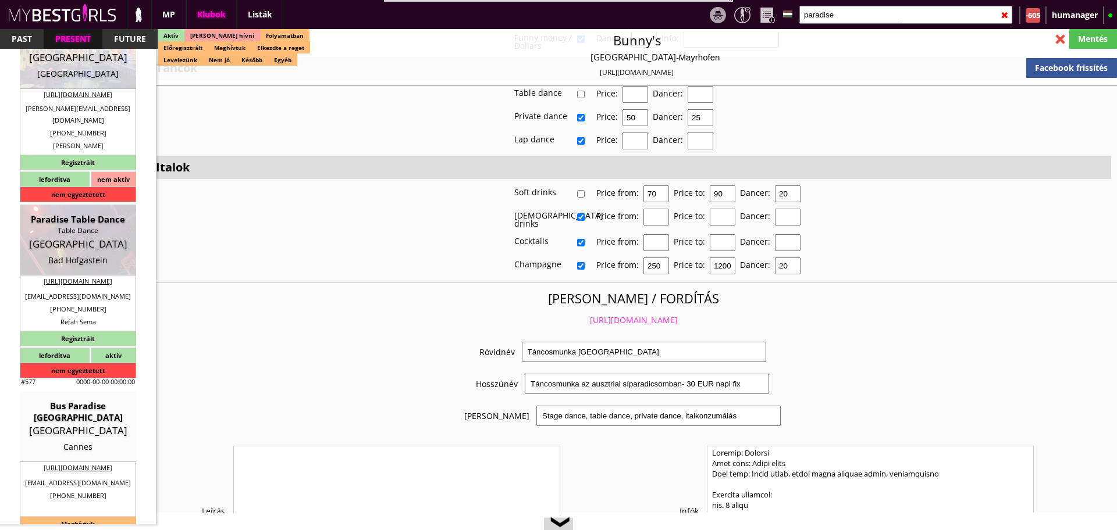
type input "Bad Hofgastein"
checkbox input "false"
type textarea "Nem lehet nagyon rossz hely, annyi, hogy szerintem a szezonban érdemes csak men…"
type input "15.00"
type input "EUR"
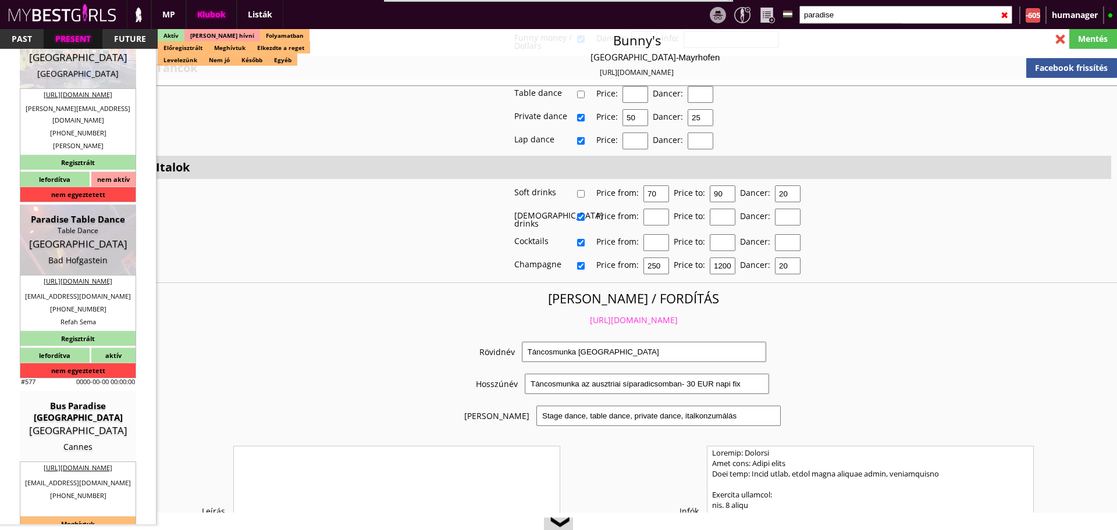
type input "Paradise Table Dance"
type input "Table Dance"
type input "5630 Bad H"
type input "Pyrkerstrasse24"
type input "43"
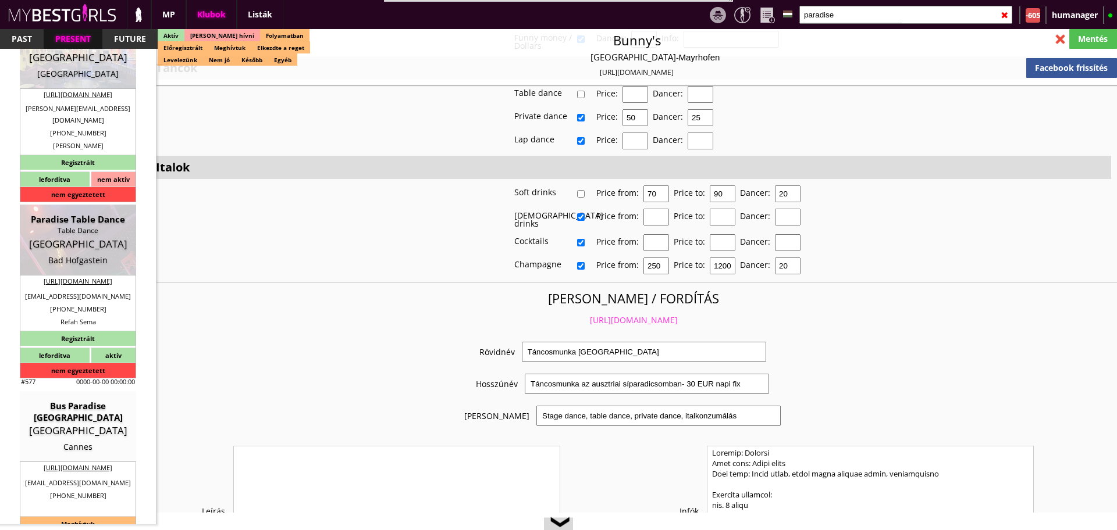
type input "6769215279"
type input "+436769215279"
type input "dormeask@hotmail.com"
type input "https://www.facebook.com/semadormea/"
type textarea "Refah Sema ATU 71238216 5630 Bad Hofgastein Pyrkerstraße 24"
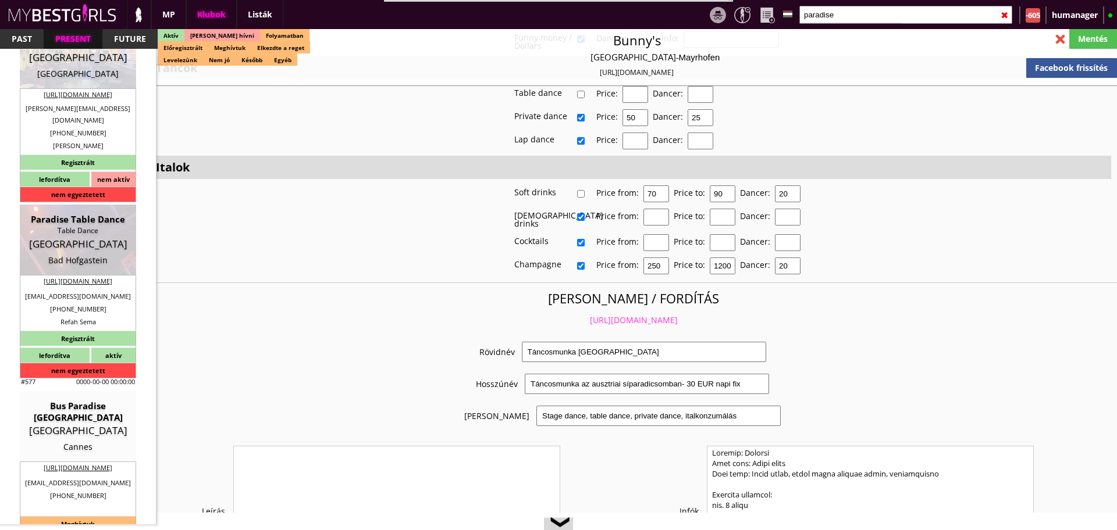
type input "Refah Sema"
type input "ATU 71238216"
type input "5630"
type input "Bad Hofgastein"
type input "Pyrkerstraße 24"
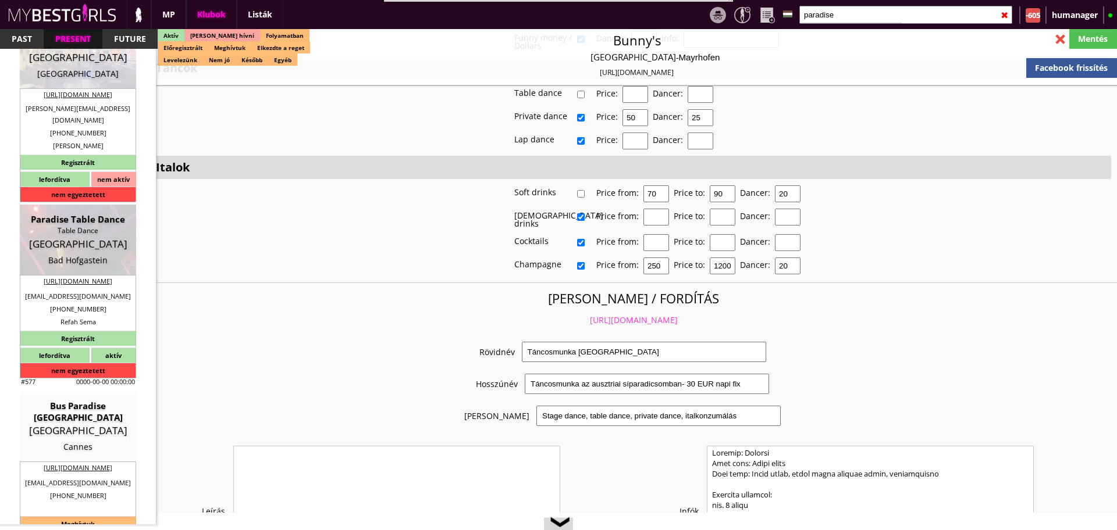
type input "Refah"
type input "Sema"
type input "43"
type input "6769215279"
type input "dormeask@hotmail.com"
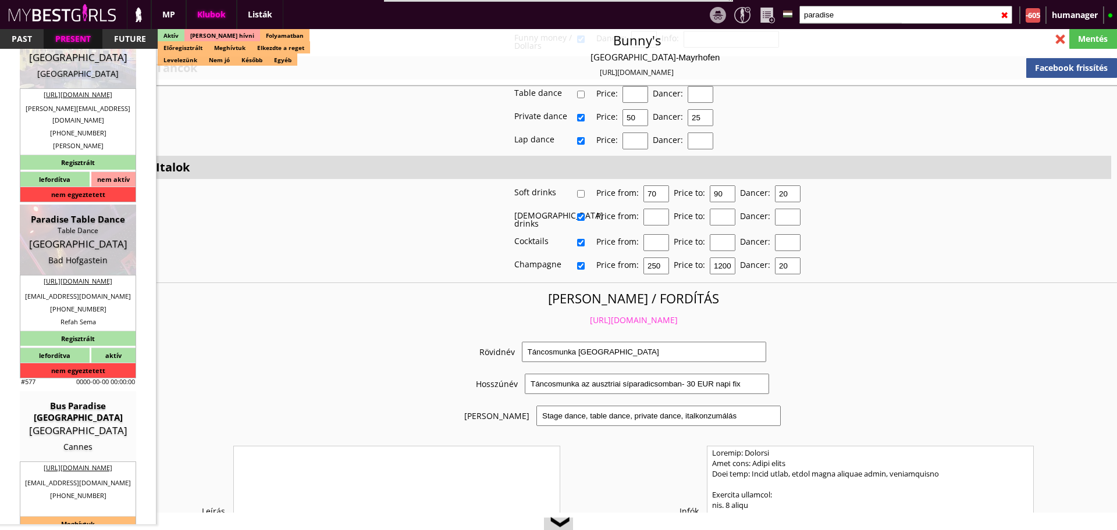
type input "Refah"
type input "Sema"
type input "43"
type input "6769215279"
type input "dormeask@hotmail.com"
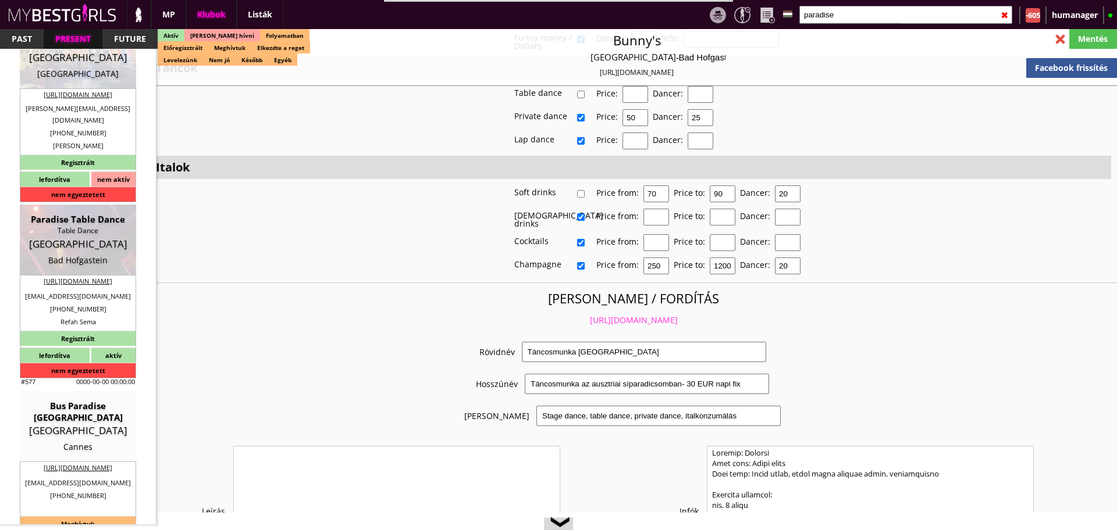
type input "5-6"
type input "2"
type input "1-3"
type input "2"
type input "20.00"
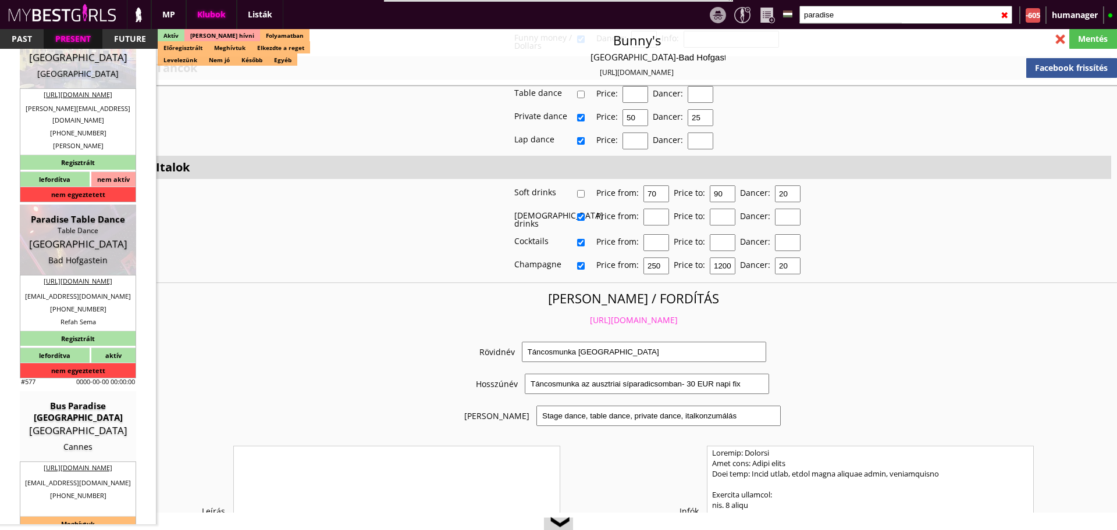
type input "2"
checkbox input "true"
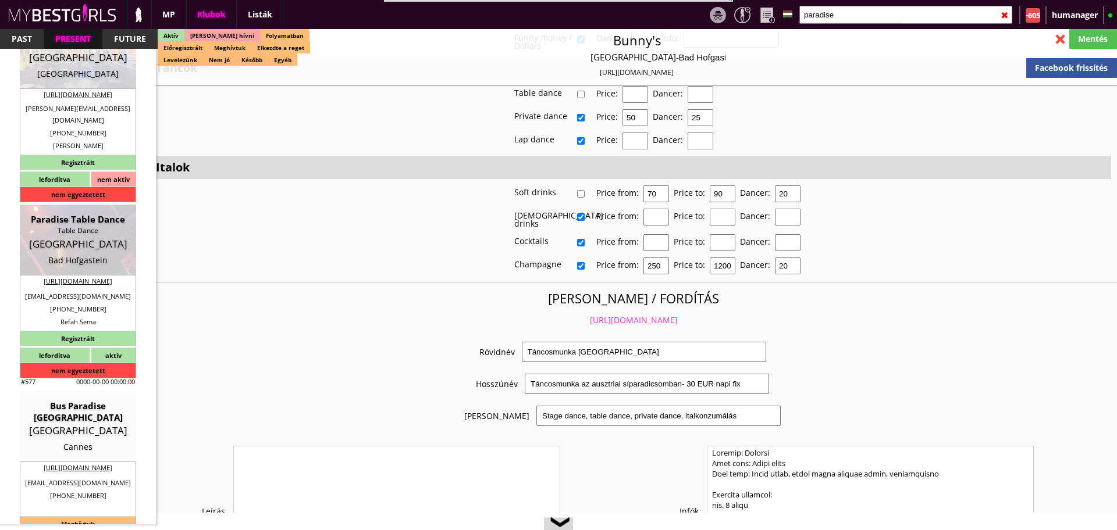
checkbox input "true"
checkbox input "false"
checkbox input "true"
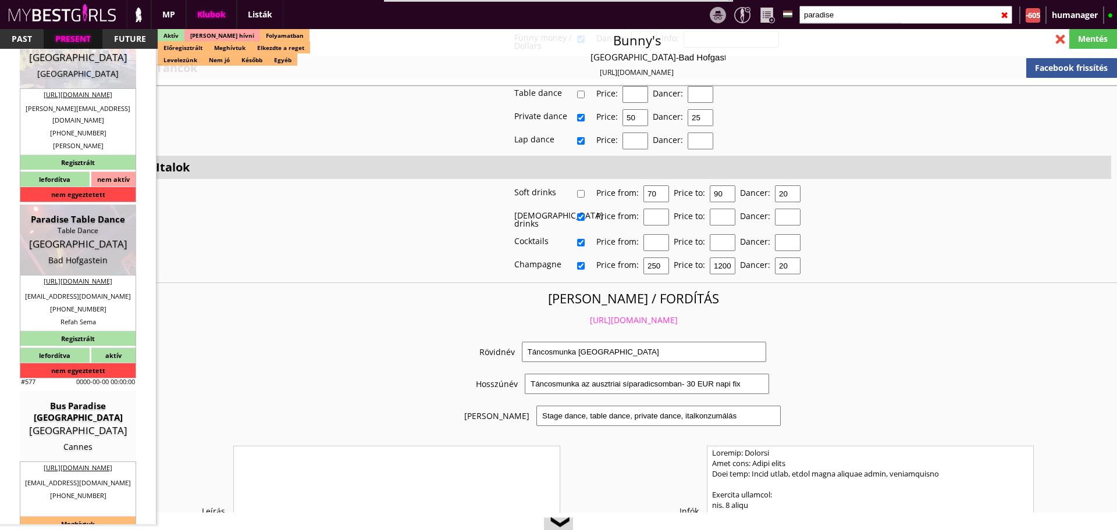
checkbox input "true"
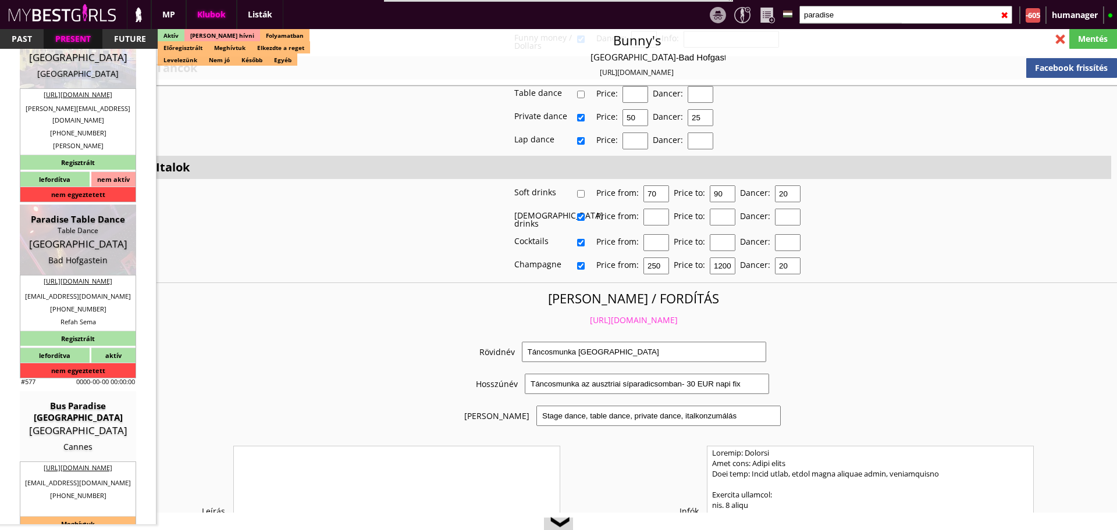
type input "6"
checkbox input "true"
type input "2-8"
type input "2"
type input "1500"
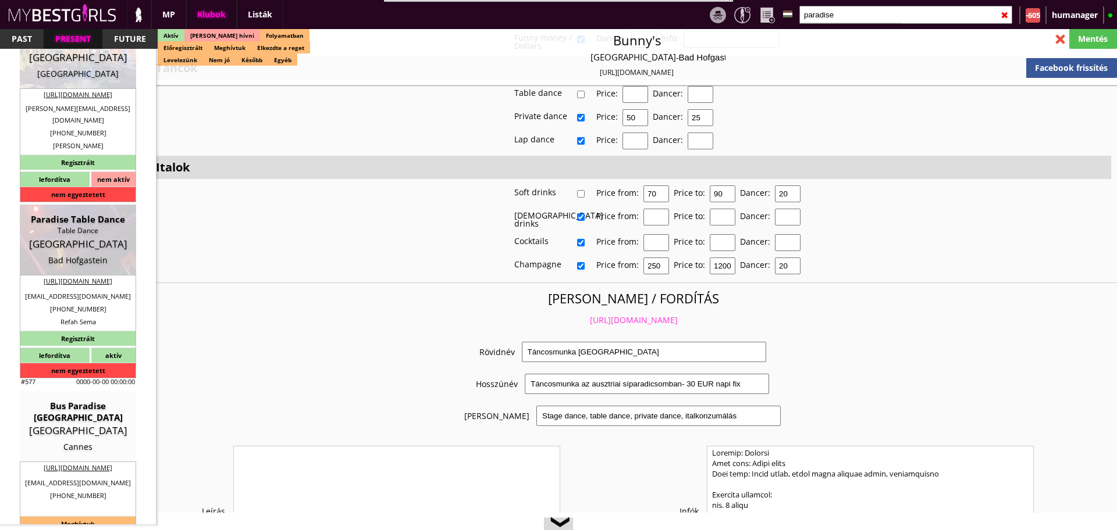
type input "50.00"
type input "0.00"
select select "weekly"
select select "2days"
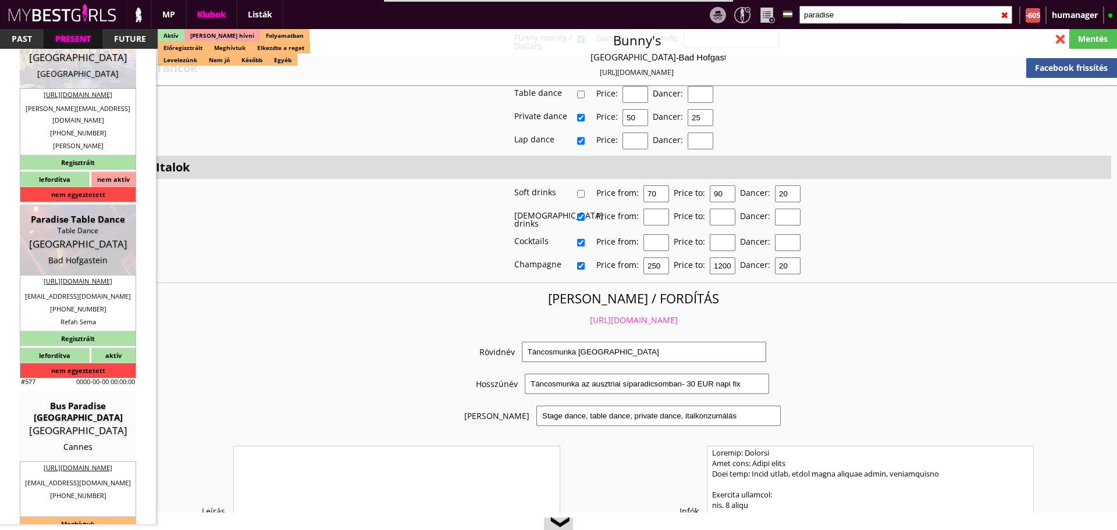
checkbox input "true"
type input "100"
checkbox input "true"
type input "50"
checkbox input "true"
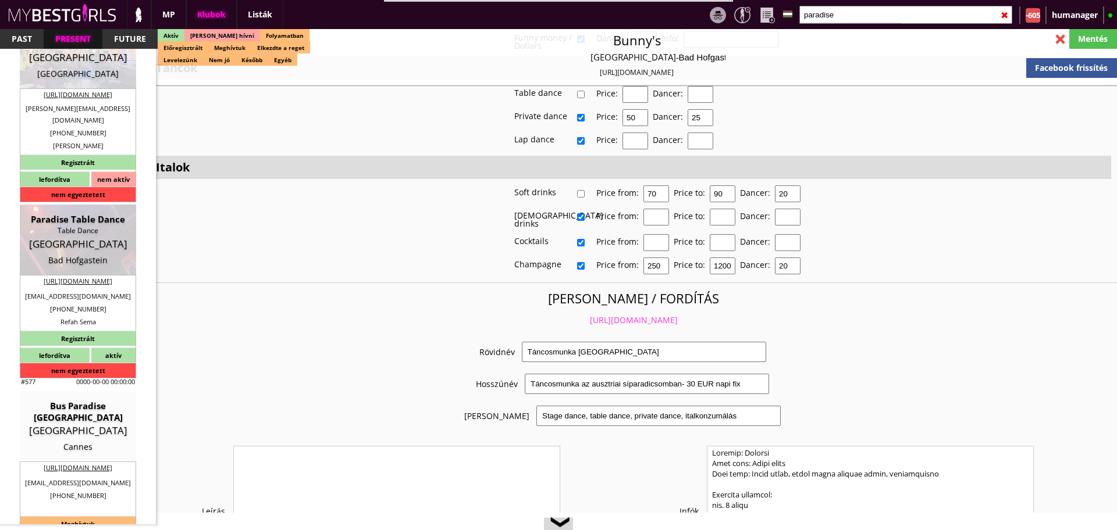
type input "50"
type input "25"
checkbox input "true"
type input "50"
type input "25"
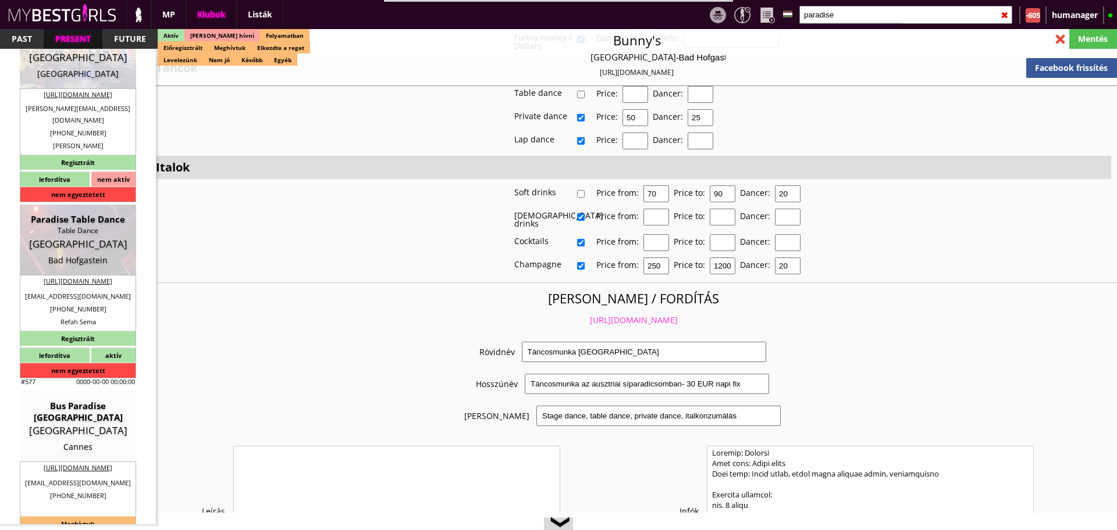
checkbox input "false"
checkbox input "true"
type input "25"
type input "1300"
type input "20"
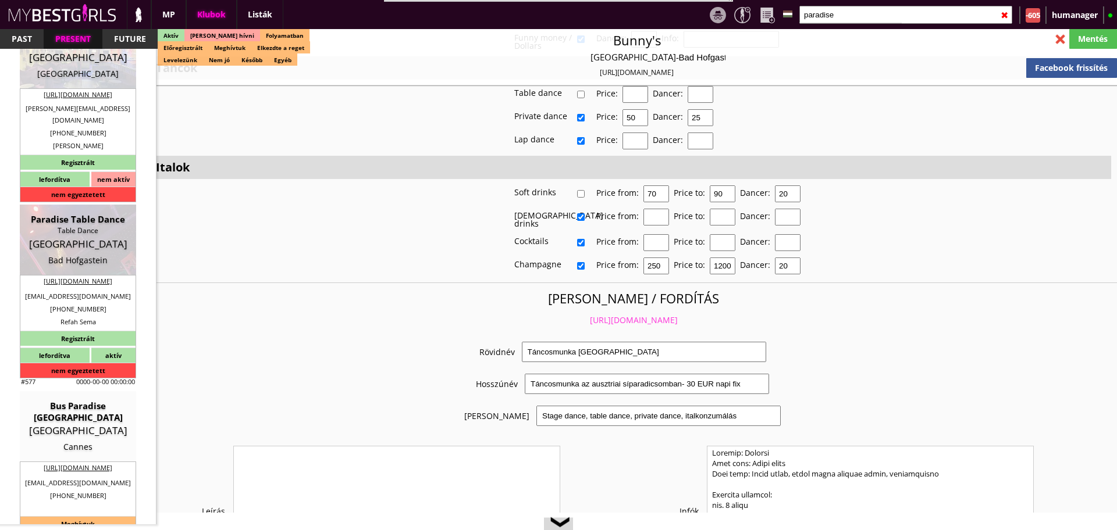
checkbox input "true"
type input "25"
type input "20"
checkbox input "true"
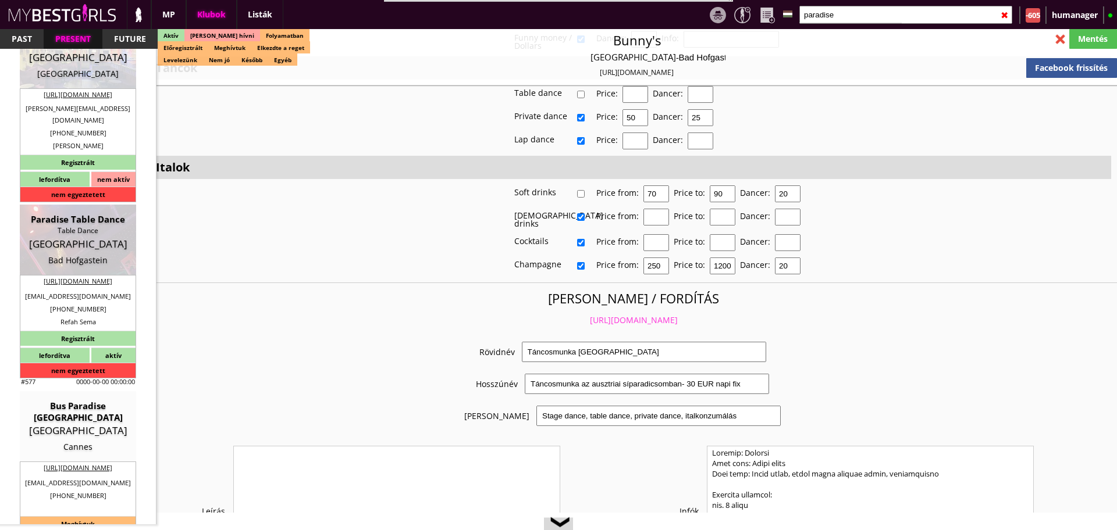
type input "120"
type input "1300"
type input "20"
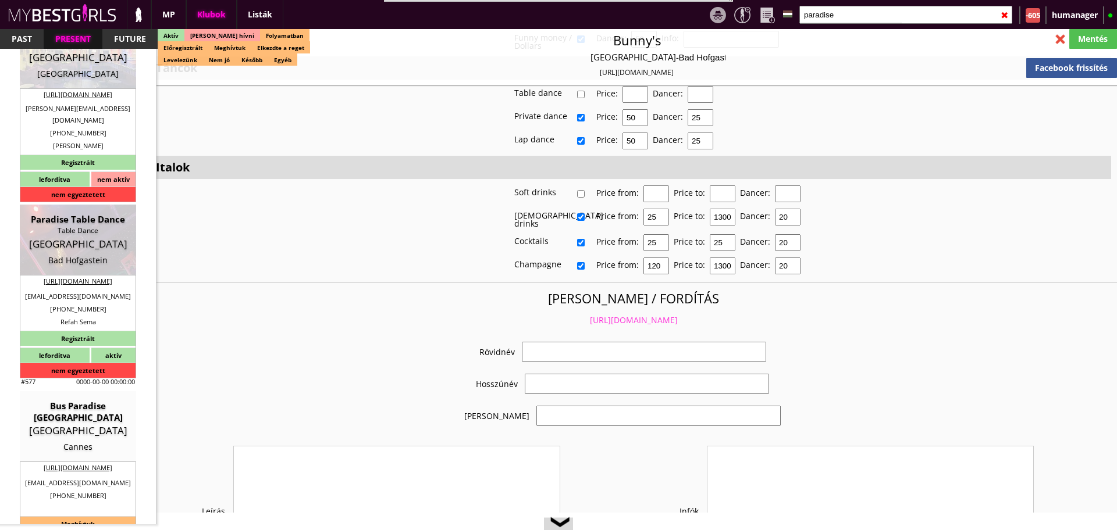
select select "dormeask@hotmail.com"
checkbox input "true"
type input "Táncosmunka osztrák síparadicsomban"
type input "Síparadicsomi munka - napi 50 EUR fix fizetés"
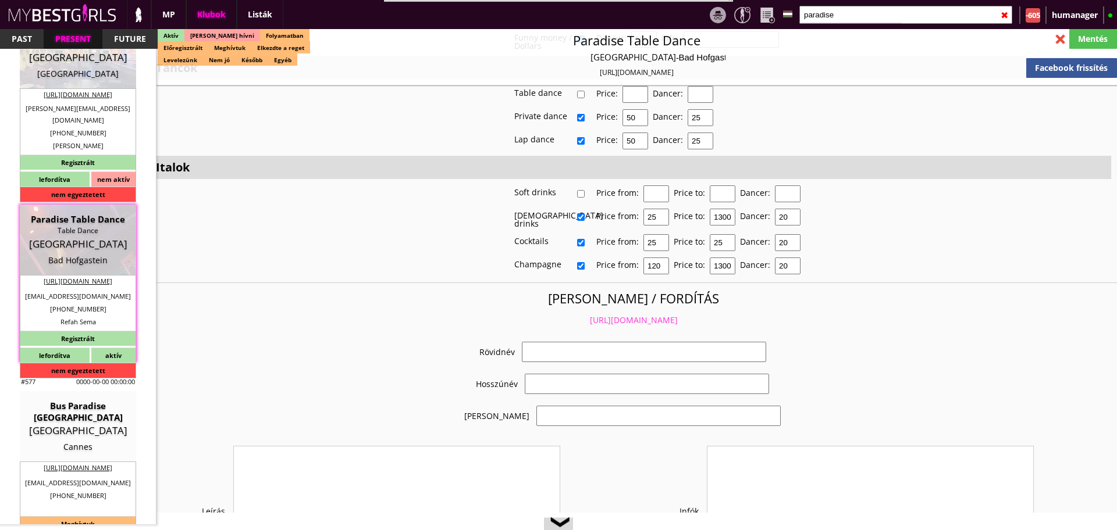
type input "Table dance, consummation"
type textarea "Country: Austria Travel: Organized by yourself Minimum term: 2 weeks Usual stay…"
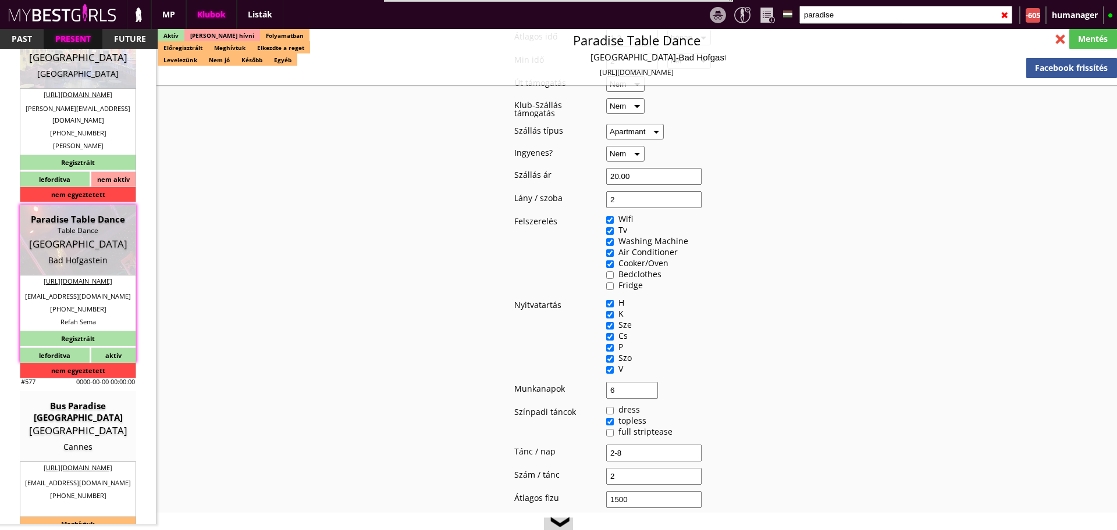
scroll to position [1505, 0]
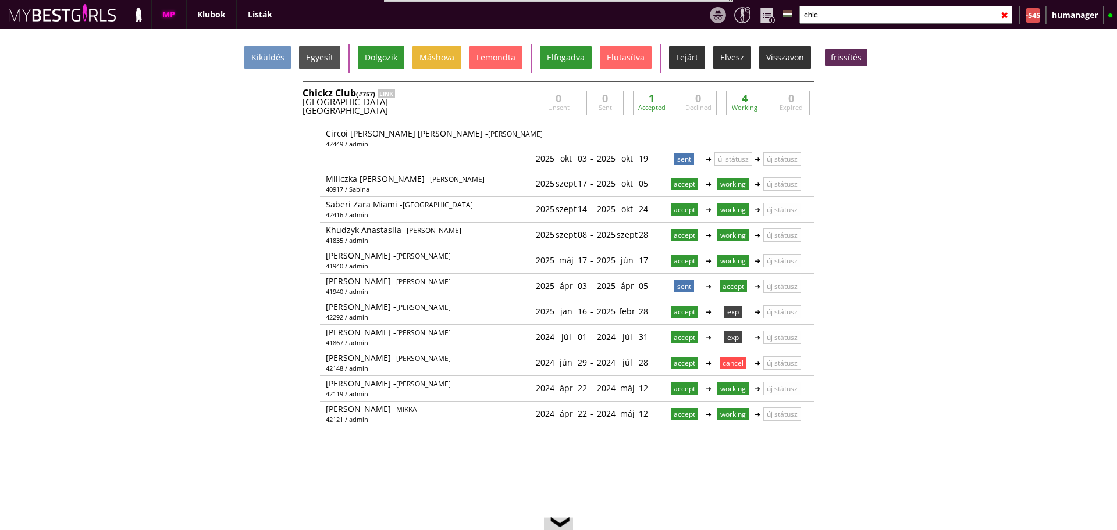
click at [827, 13] on input "chic" at bounding box center [905, 15] width 213 height 18
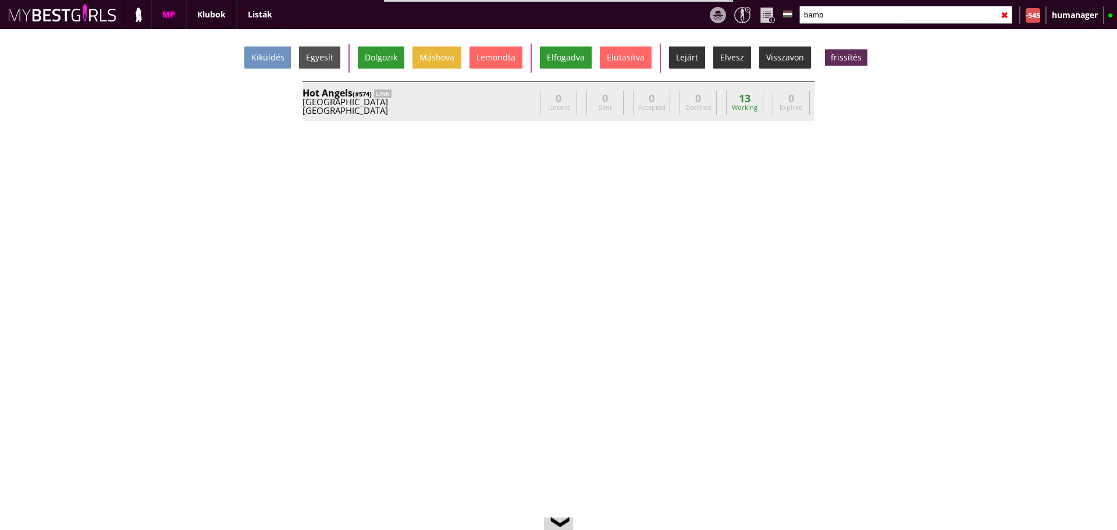
click at [516, 99] on div "Germany" at bounding box center [418, 102] width 233 height 9
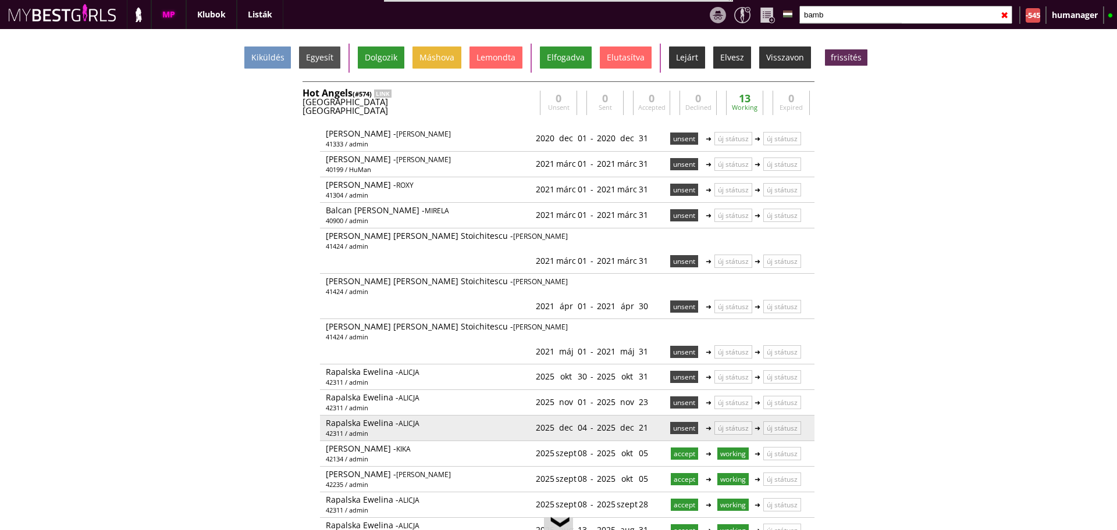
click at [672, 422] on p "unsent" at bounding box center [684, 428] width 28 height 12
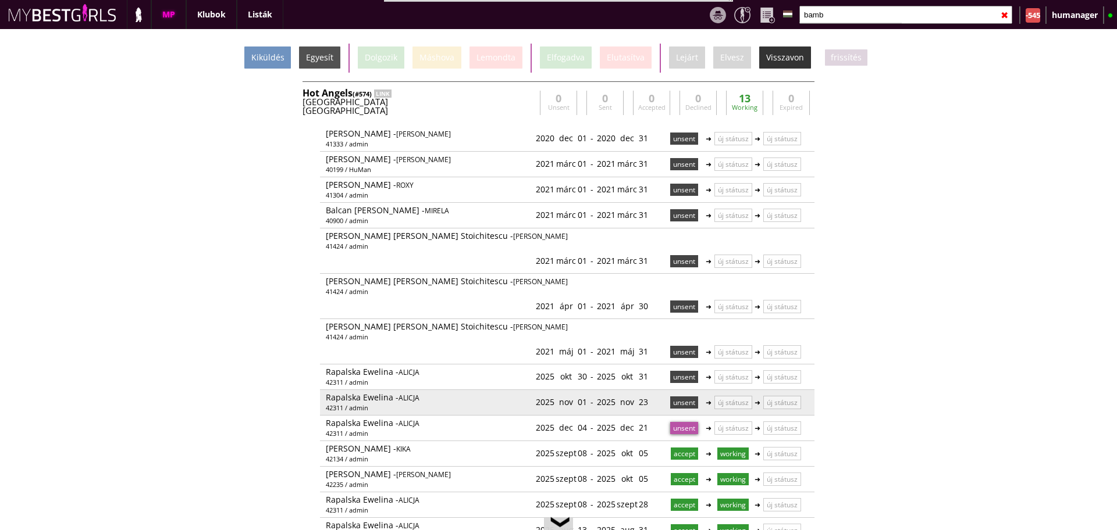
click at [673, 397] on p "unsent" at bounding box center [684, 403] width 28 height 12
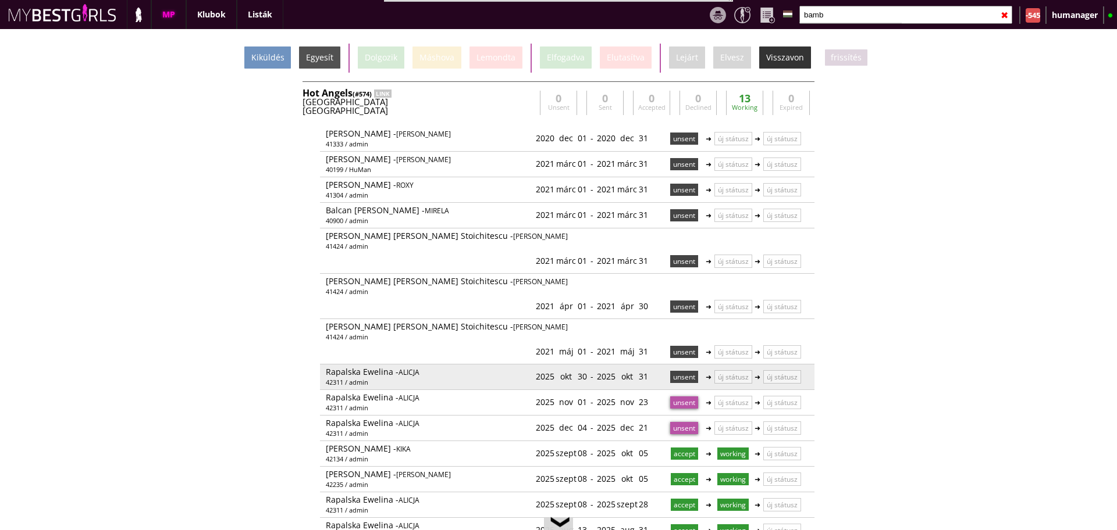
click at [672, 371] on p "unsent" at bounding box center [684, 377] width 28 height 12
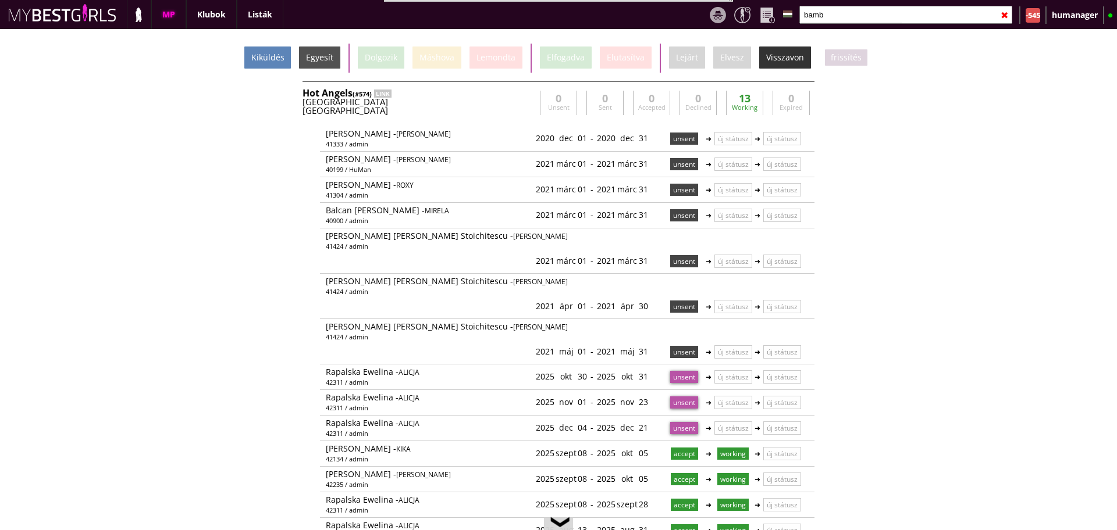
click at [265, 54] on div "Kiküldés" at bounding box center [267, 58] width 47 height 22
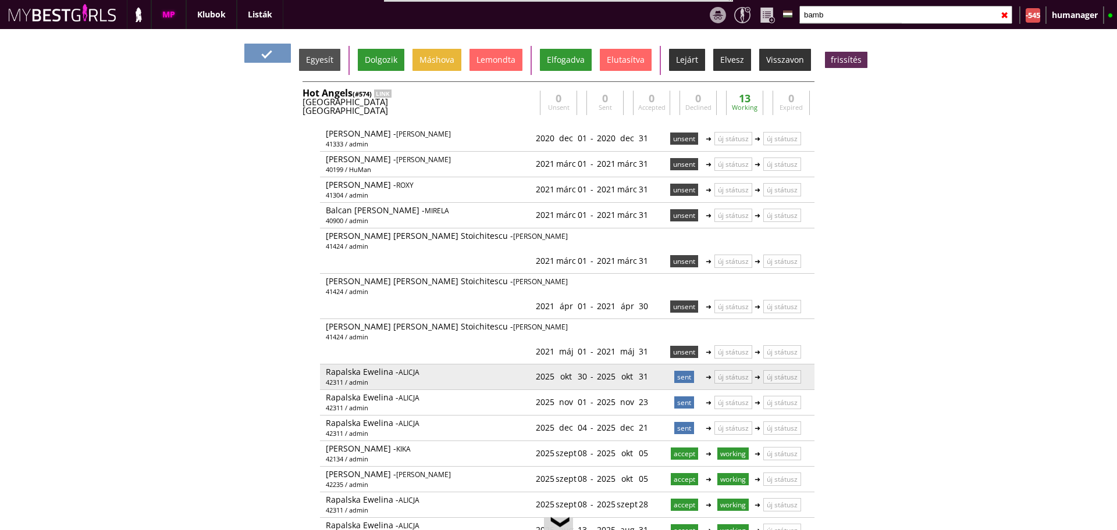
click at [677, 371] on p "sent" at bounding box center [684, 377] width 20 height 12
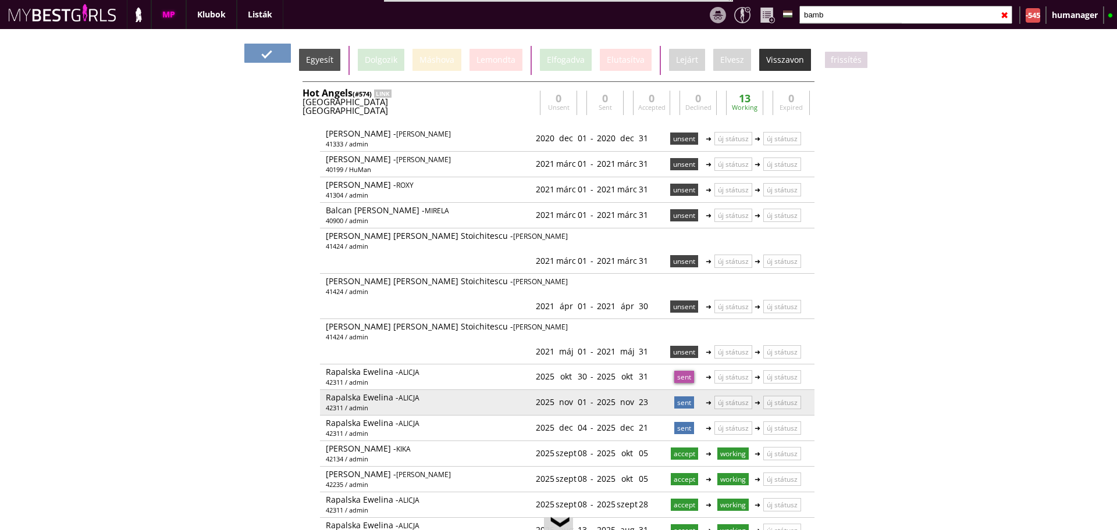
click at [679, 397] on p "sent" at bounding box center [684, 403] width 20 height 12
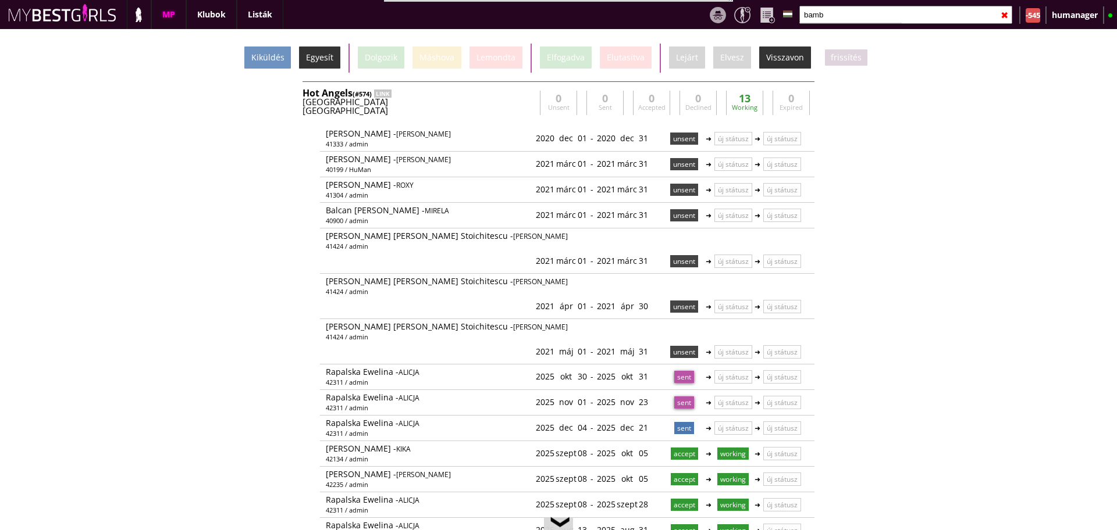
click at [327, 51] on div "Egyesít" at bounding box center [319, 58] width 41 height 22
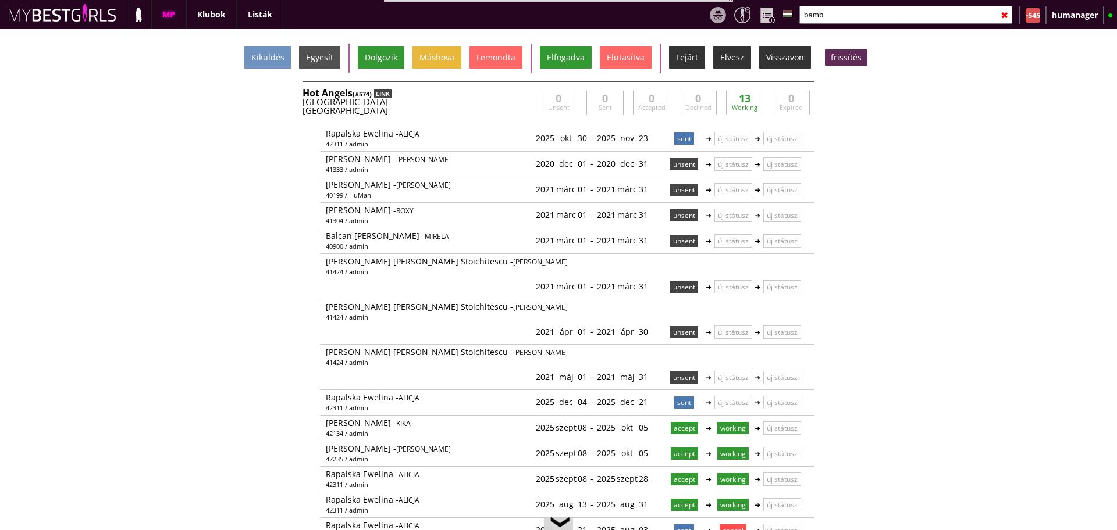
click at [391, 96] on div "LINK" at bounding box center [382, 94] width 17 height 8
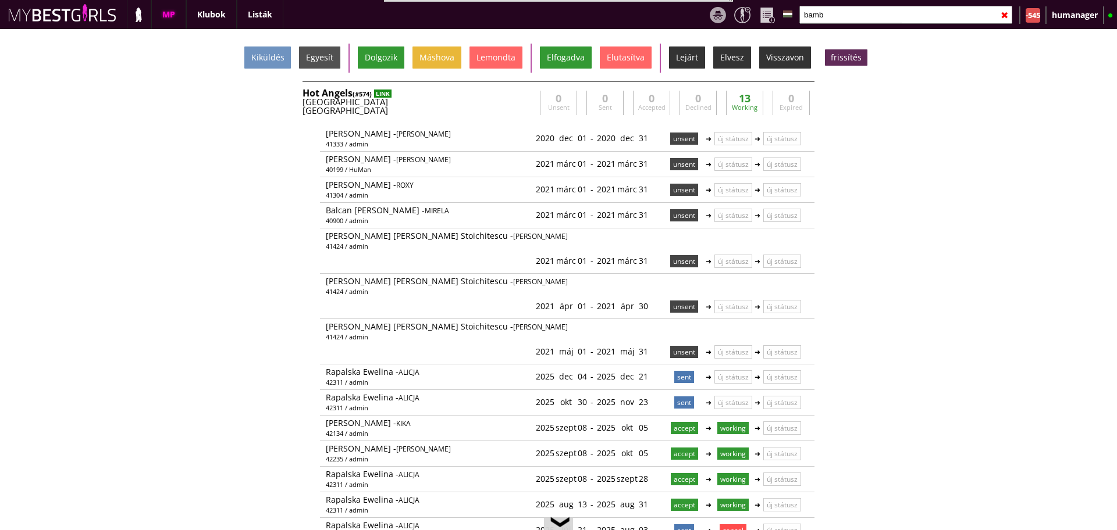
scroll to position [26, 0]
click at [843, 16] on input "bamb" at bounding box center [905, 15] width 213 height 18
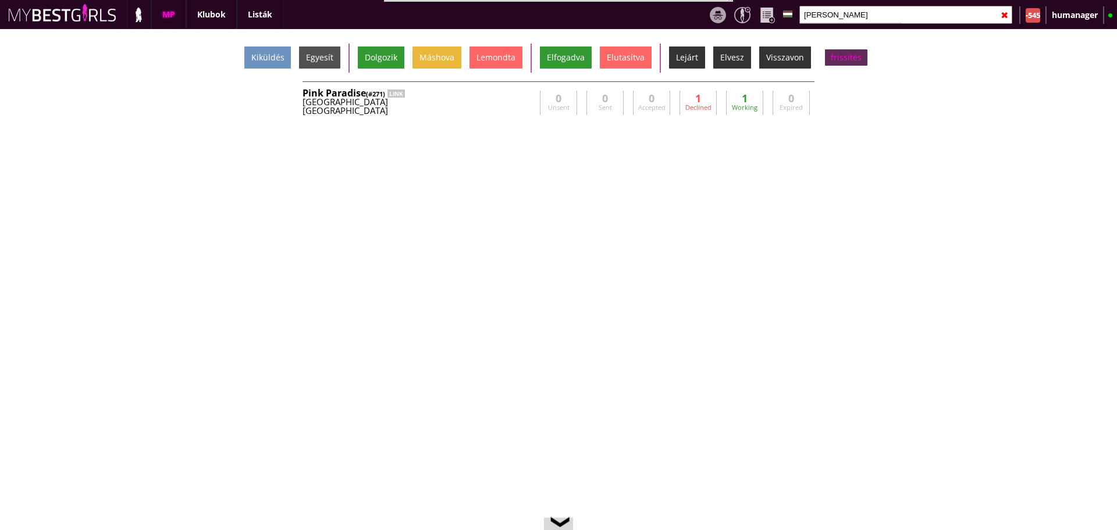
click at [833, 60] on div "frissítés" at bounding box center [846, 57] width 42 height 16
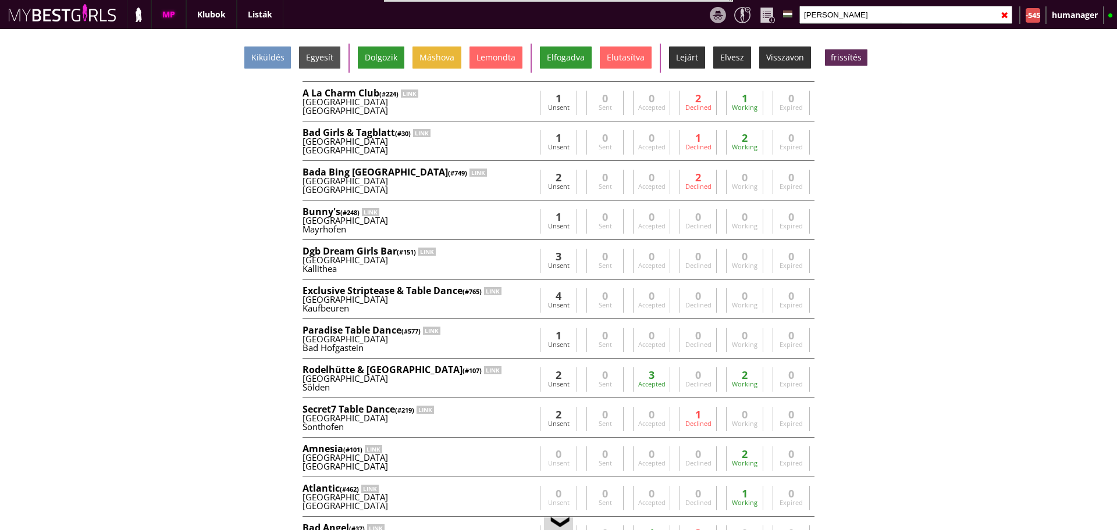
click at [835, 20] on input "paradis" at bounding box center [905, 15] width 213 height 18
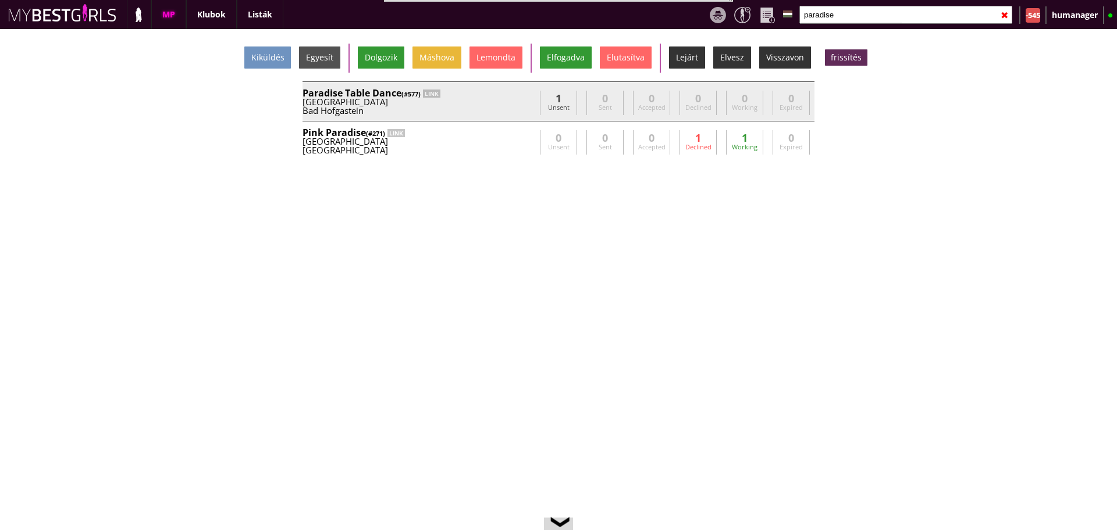
type input "paradise"
click at [467, 113] on div "Bad Hofgastein" at bounding box center [418, 110] width 233 height 9
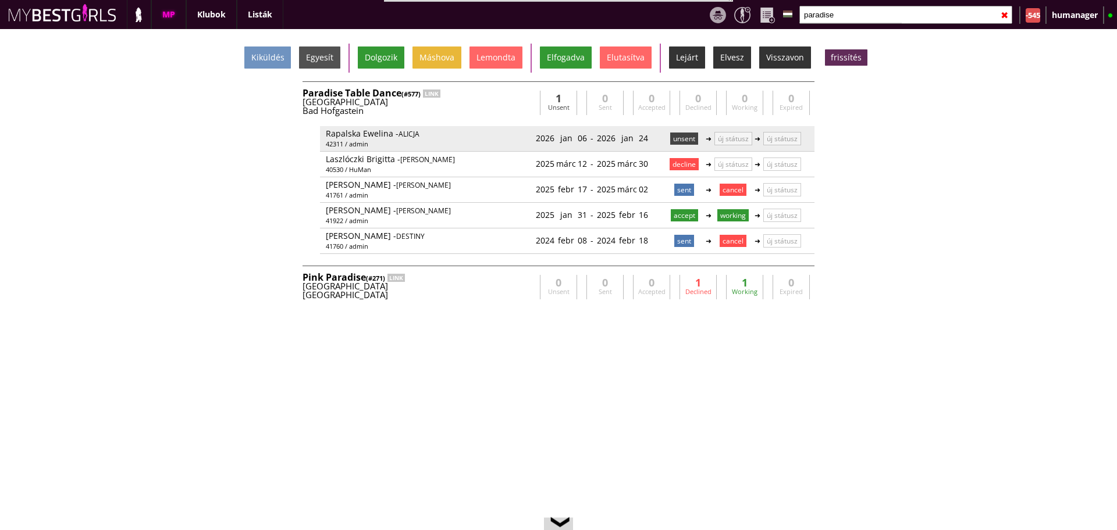
click at [685, 141] on p "unsent" at bounding box center [684, 139] width 28 height 12
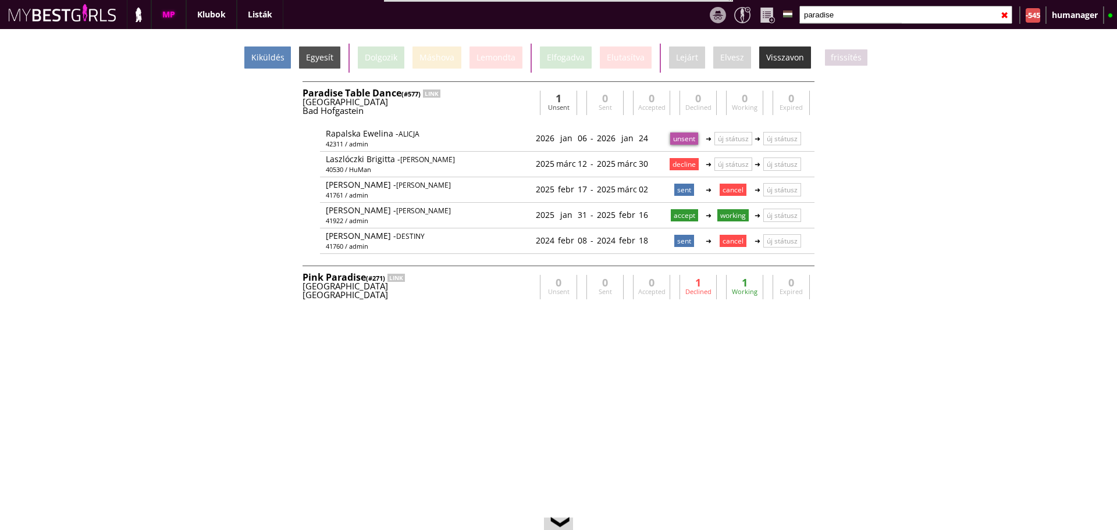
click at [273, 49] on div "Kiküldés" at bounding box center [267, 58] width 47 height 22
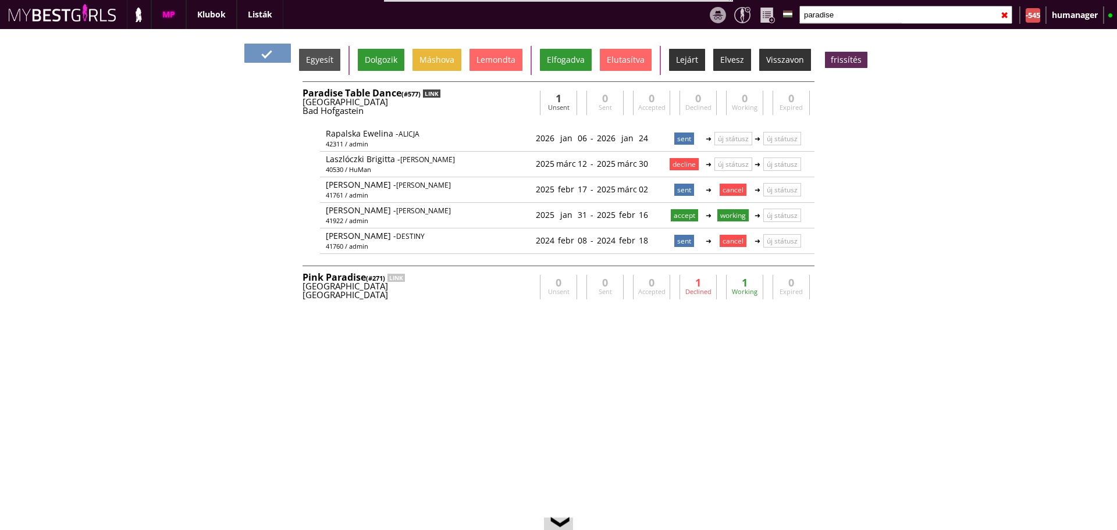
click at [437, 95] on div "LINK" at bounding box center [431, 94] width 17 height 8
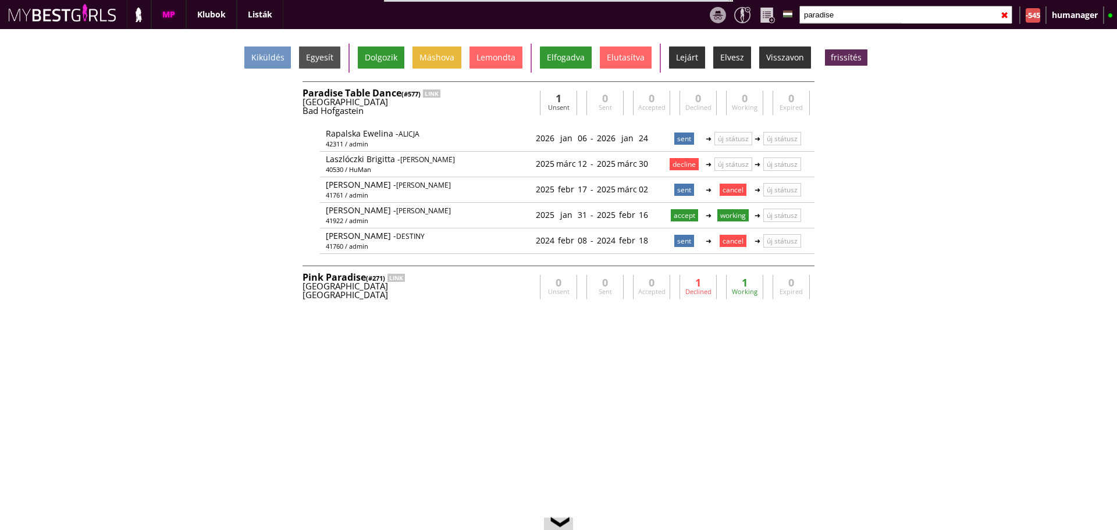
click at [654, 402] on div "Kiküldés Egyesít Dolgozik Máshova Lemondta Elfogadva Elutasítva Lejárt Elvesz V…" at bounding box center [558, 279] width 1117 height 501
click at [435, 92] on div "LINK" at bounding box center [431, 94] width 17 height 8
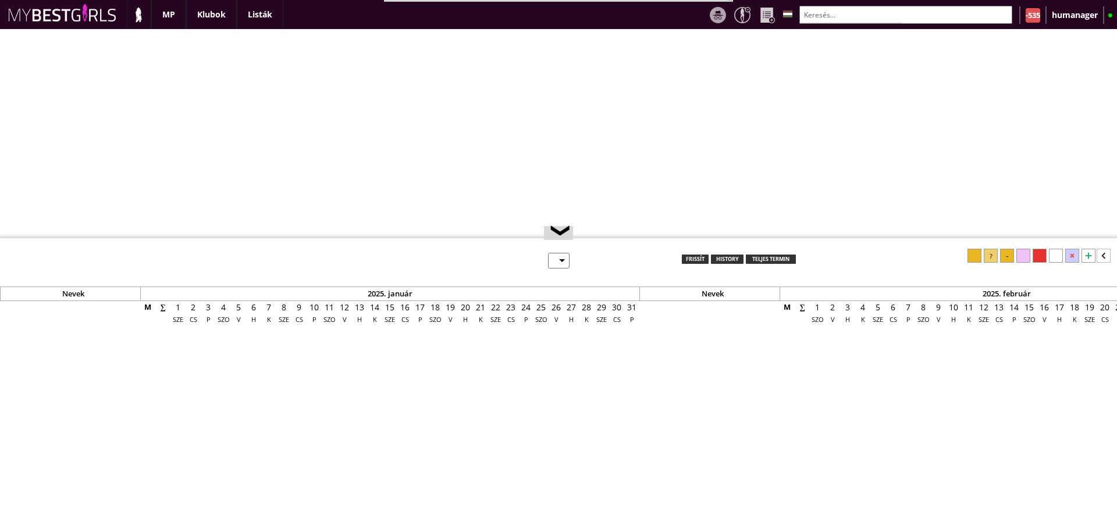
select select "0"
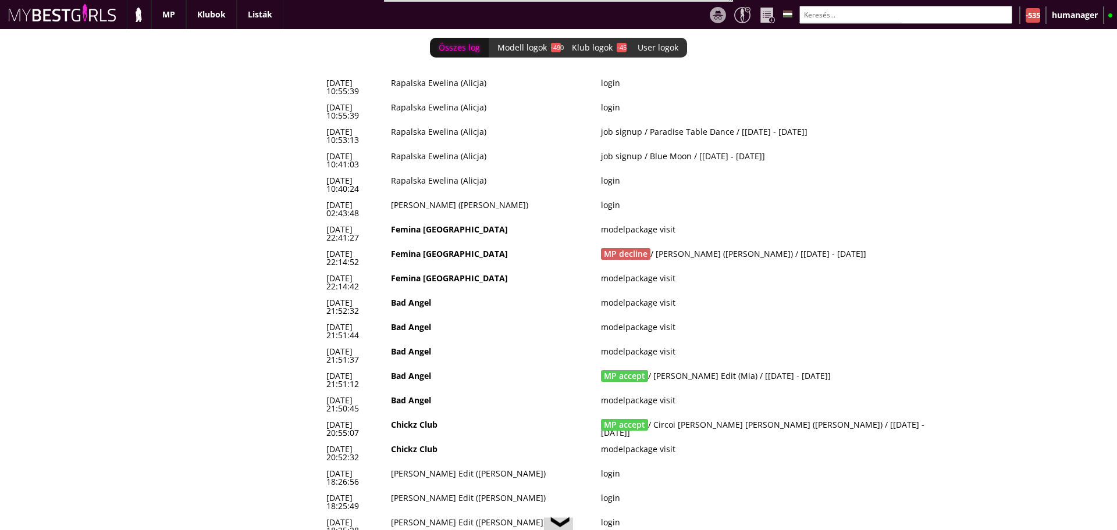
scroll to position [0, 4915]
